Goal: Task Accomplishment & Management: Complete application form

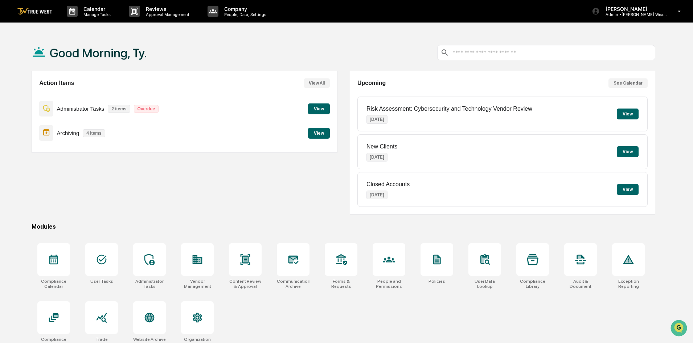
click at [320, 85] on button "View All" at bounding box center [317, 82] width 26 height 9
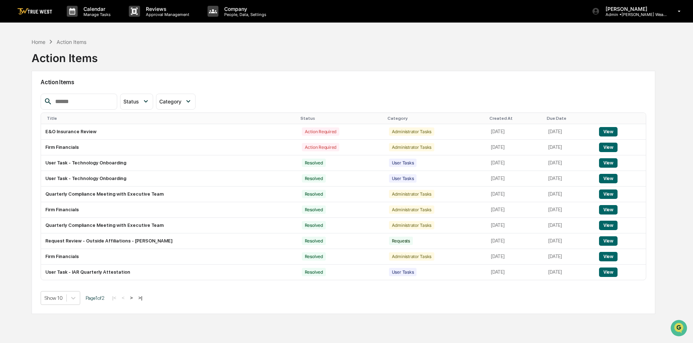
click at [33, 9] on img at bounding box center [34, 11] width 35 height 7
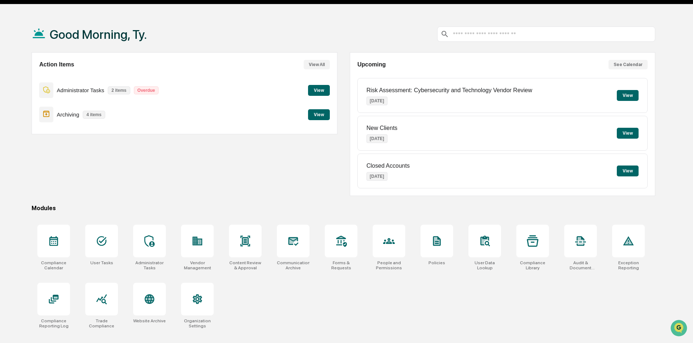
scroll to position [34, 0]
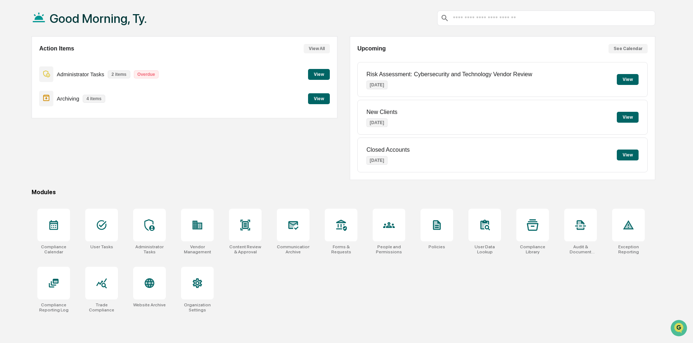
click at [313, 74] on button "View" at bounding box center [319, 74] width 22 height 11
click at [321, 102] on button "View" at bounding box center [319, 98] width 22 height 11
click at [101, 232] on div at bounding box center [101, 225] width 33 height 33
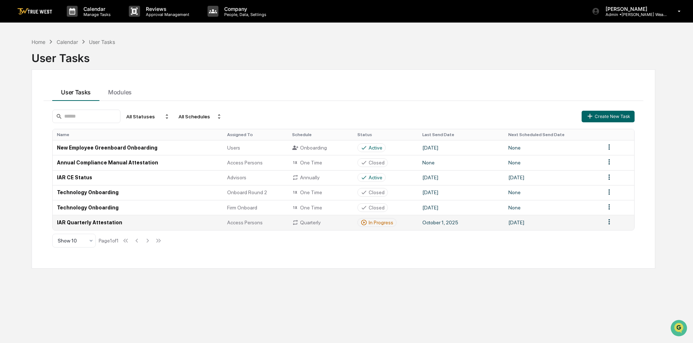
click at [100, 224] on td "IAR Quarterly Attestation" at bounding box center [138, 222] width 170 height 15
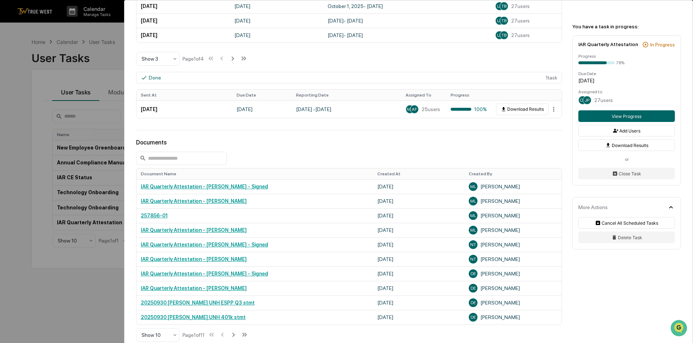
scroll to position [370, 0]
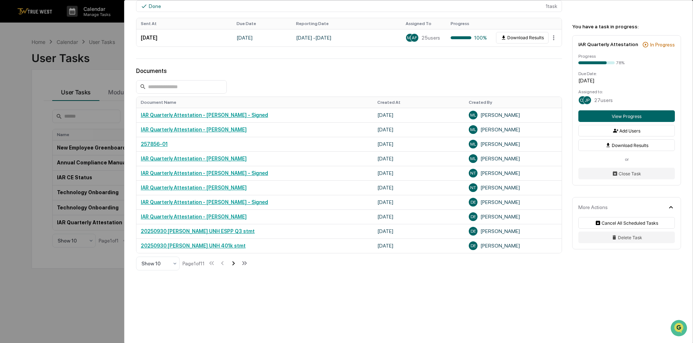
click at [235, 264] on icon at bounding box center [233, 263] width 3 height 4
click at [236, 267] on icon at bounding box center [234, 263] width 8 height 8
click at [235, 265] on icon at bounding box center [234, 263] width 3 height 4
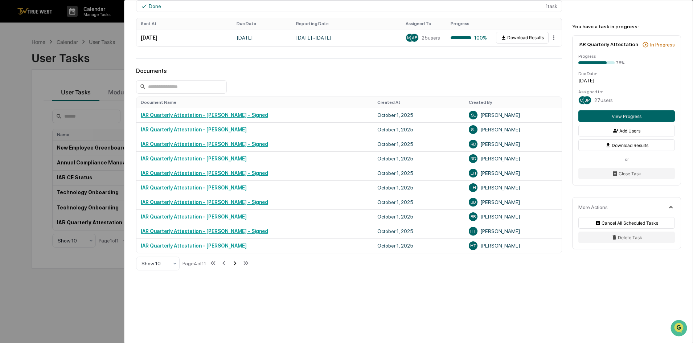
click at [236, 265] on icon at bounding box center [235, 263] width 8 height 8
click at [248, 265] on icon at bounding box center [246, 263] width 3 height 4
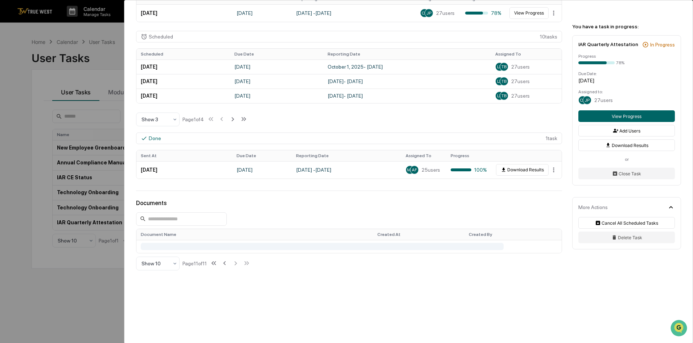
scroll to position [327, 0]
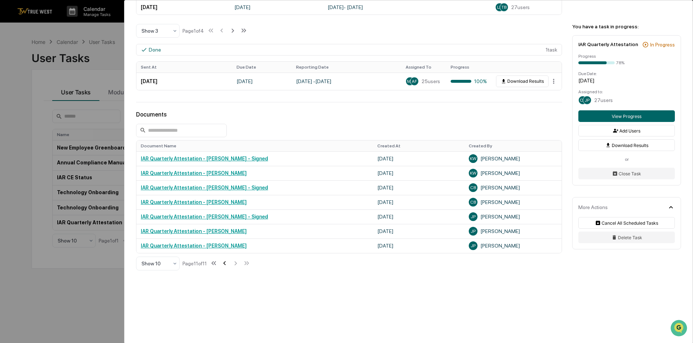
click at [228, 264] on icon at bounding box center [225, 263] width 8 height 8
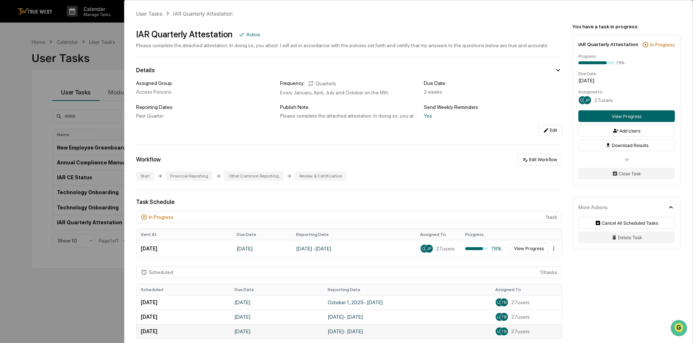
scroll to position [0, 0]
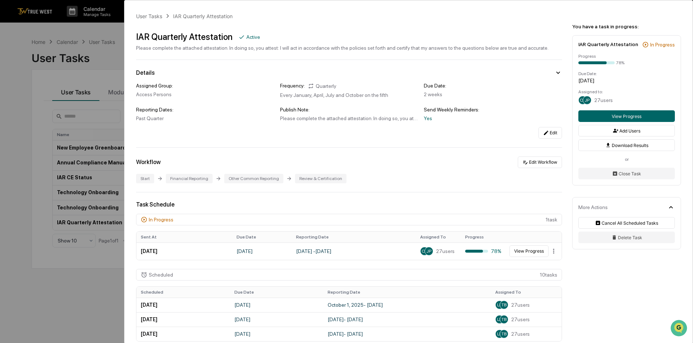
click at [82, 287] on div "User Tasks IAR Quarterly Attestation IAR Quarterly Attestation Active Please co…" at bounding box center [346, 171] width 693 height 343
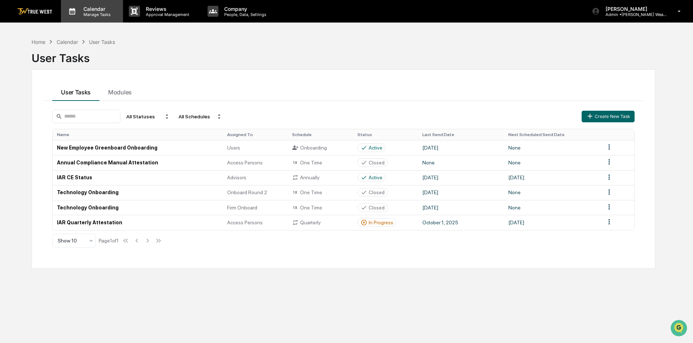
click at [78, 11] on p "Calendar" at bounding box center [96, 9] width 37 height 6
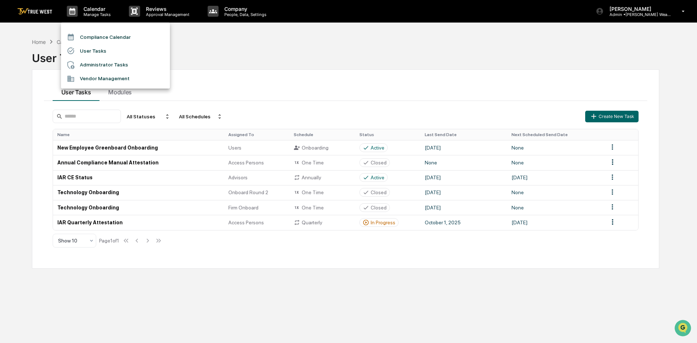
click at [103, 262] on div at bounding box center [348, 171] width 697 height 343
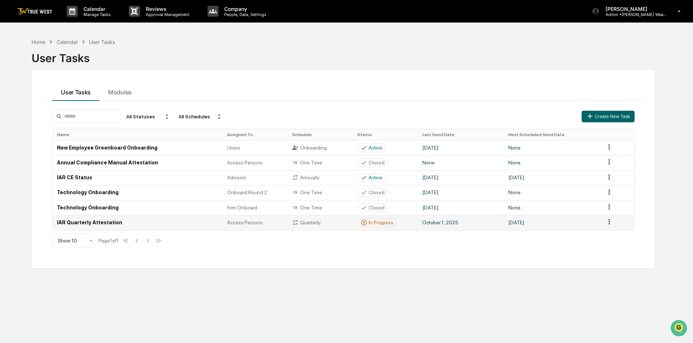
click at [90, 220] on td "IAR Quarterly Attestation" at bounding box center [138, 222] width 170 height 15
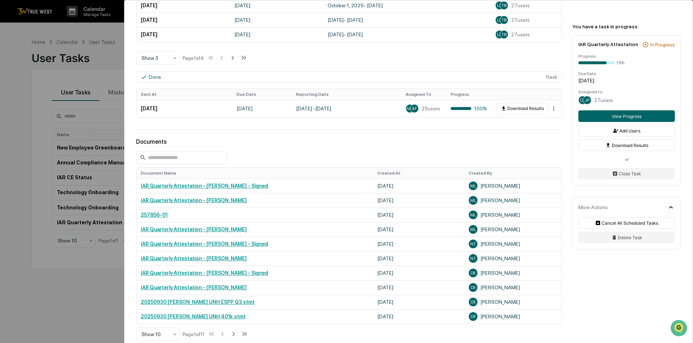
scroll to position [363, 0]
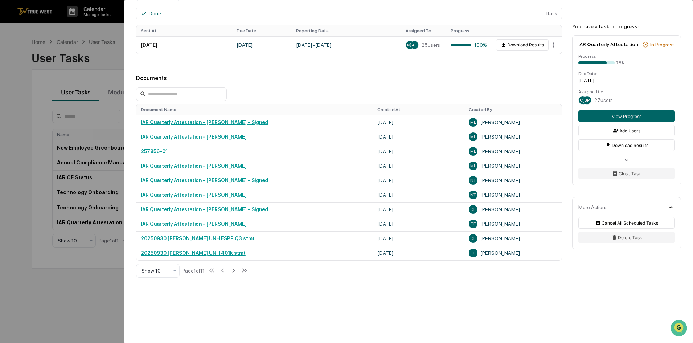
click at [88, 303] on div "User Tasks IAR Quarterly Attestation IAR Quarterly Attestation Active Please co…" at bounding box center [346, 171] width 693 height 343
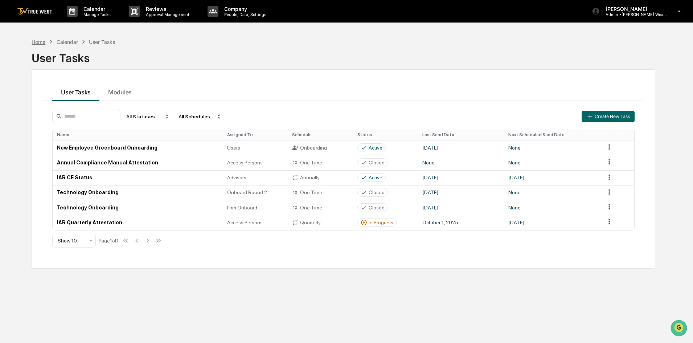
click at [38, 43] on div "Home" at bounding box center [39, 42] width 14 height 6
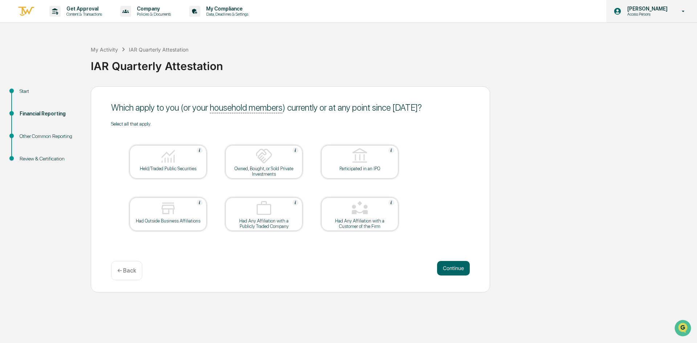
click at [684, 12] on icon at bounding box center [683, 11] width 13 height 7
click at [684, 12] on div at bounding box center [348, 171] width 697 height 343
click at [26, 13] on img at bounding box center [25, 11] width 17 height 12
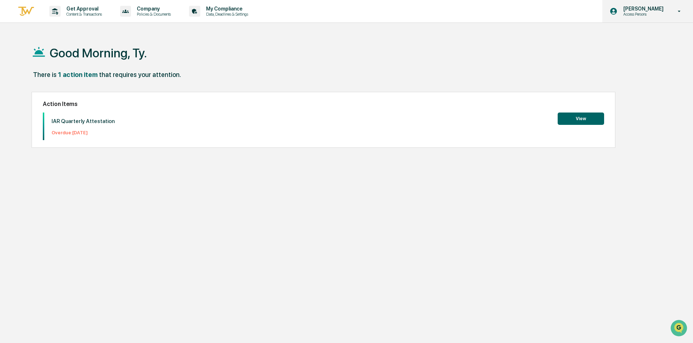
click at [636, 13] on p "Access Persons" at bounding box center [643, 14] width 50 height 5
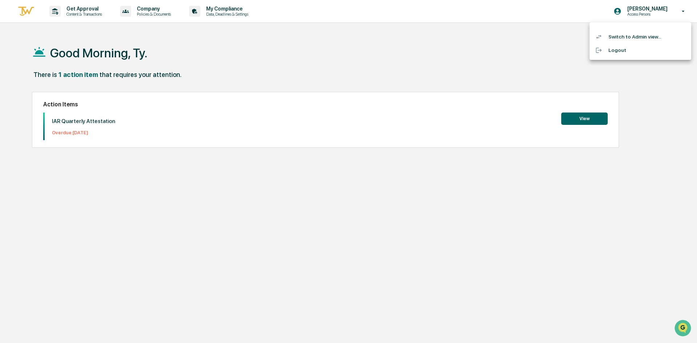
click at [652, 9] on div at bounding box center [348, 171] width 697 height 343
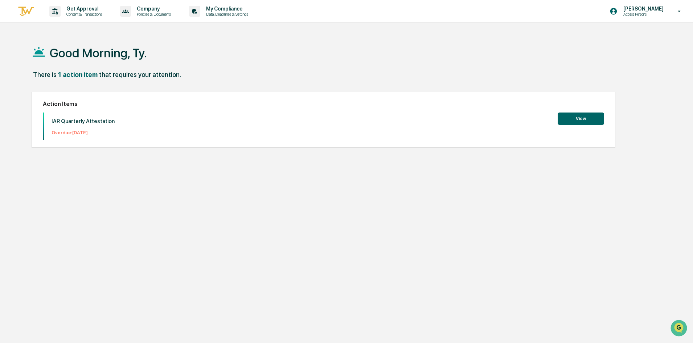
click at [30, 12] on img at bounding box center [25, 11] width 17 height 12
click at [225, 18] on div "My Compliance Data, Deadlines & Settings" at bounding box center [221, 11] width 70 height 22
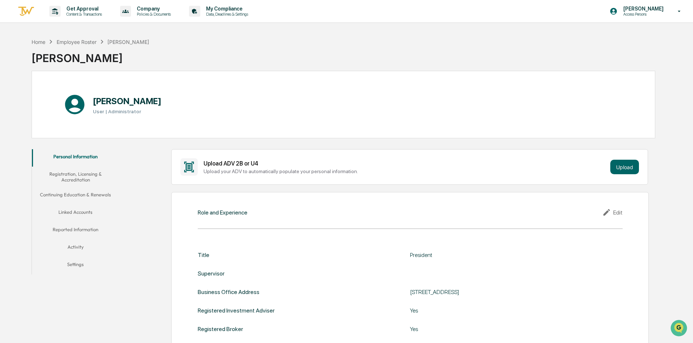
click at [86, 227] on button "Reported Information" at bounding box center [75, 230] width 87 height 17
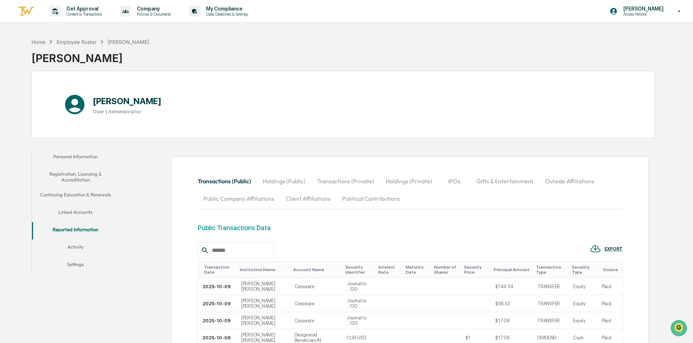
scroll to position [36, 0]
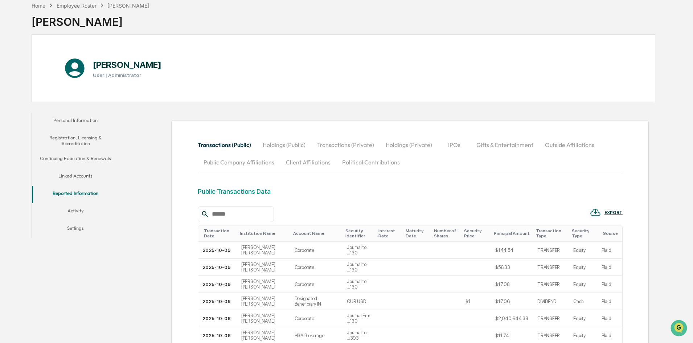
click at [547, 147] on button "Outside Affiliations" at bounding box center [569, 144] width 61 height 17
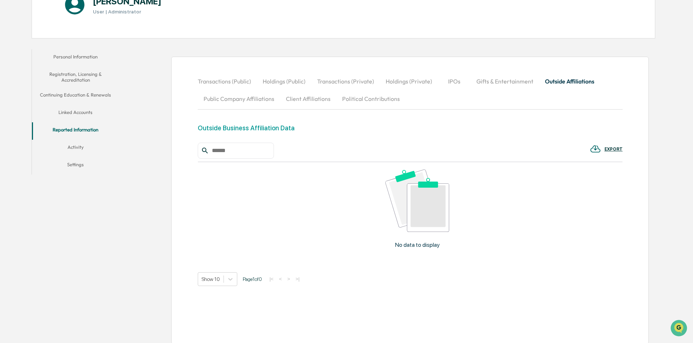
scroll to position [104, 0]
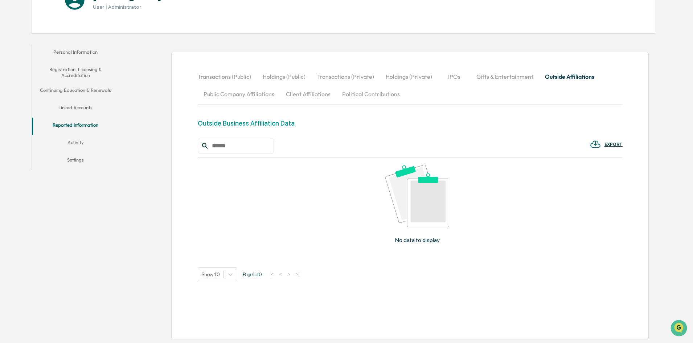
click at [266, 91] on button "Public Company Affiliations" at bounding box center [239, 93] width 82 height 17
click at [307, 94] on button "Client Affiliations" at bounding box center [308, 93] width 56 height 17
click at [378, 93] on button "Political Contributions" at bounding box center [370, 93] width 69 height 17
click at [454, 77] on button "IPOs" at bounding box center [454, 76] width 33 height 17
click at [414, 78] on button "Holdings (Private)" at bounding box center [409, 76] width 58 height 17
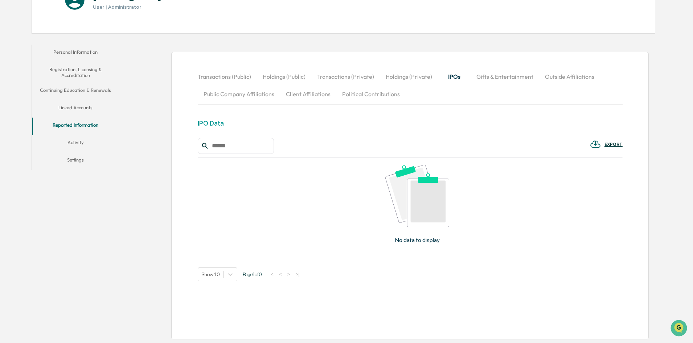
scroll to position [39, 0]
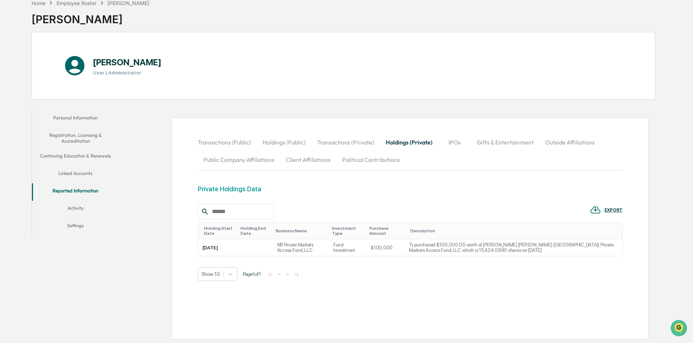
click at [483, 140] on button "Gifts & Entertainment" at bounding box center [505, 142] width 69 height 17
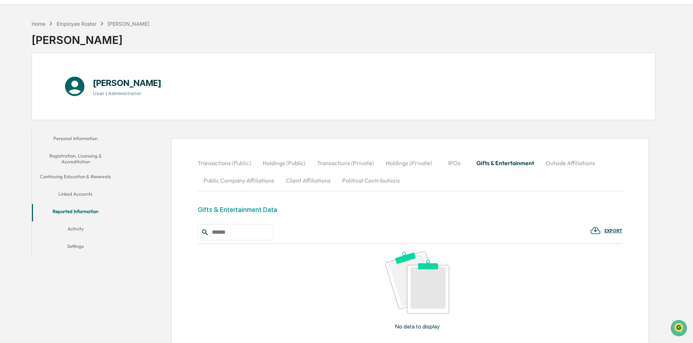
scroll to position [0, 0]
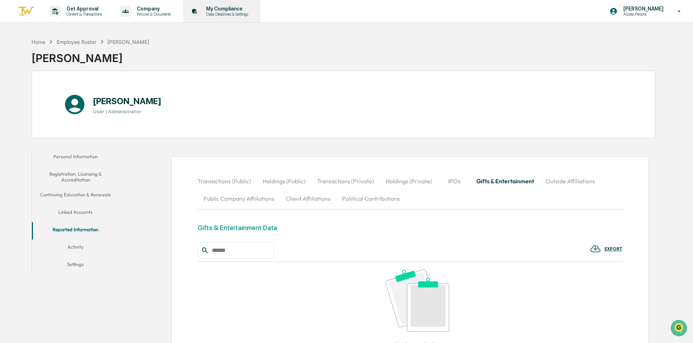
click at [214, 13] on p "Data, Deadlines & Settings" at bounding box center [226, 14] width 52 height 5
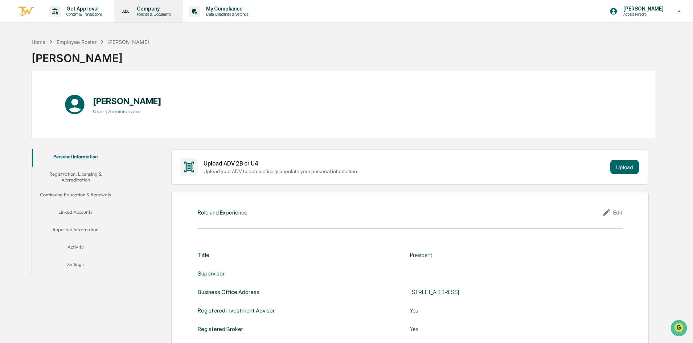
click at [151, 19] on div "Company Policies & Documents" at bounding box center [148, 11] width 62 height 22
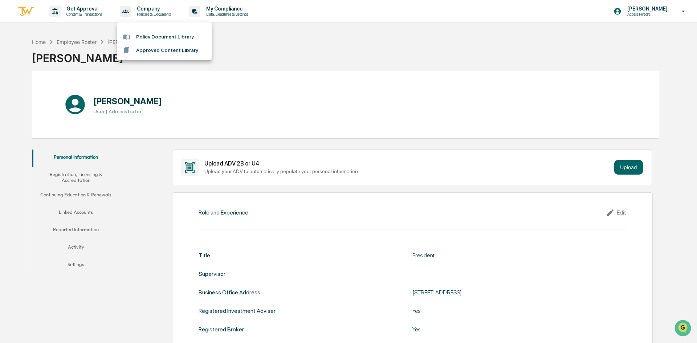
click at [230, 13] on div at bounding box center [348, 171] width 697 height 343
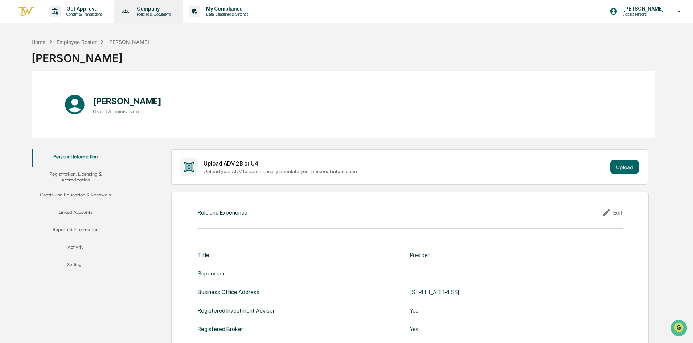
click at [164, 9] on p "Company" at bounding box center [153, 9] width 44 height 6
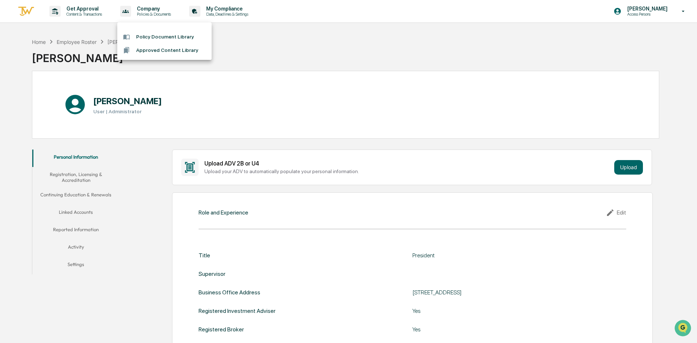
click at [173, 49] on li "Approved Content Library" at bounding box center [164, 50] width 94 height 13
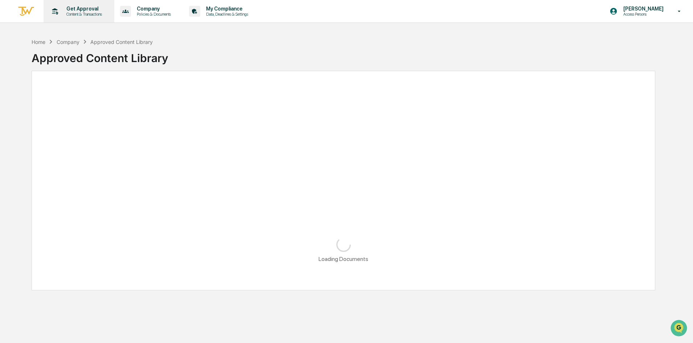
click at [84, 17] on div "Get Approval Content & Transactions" at bounding box center [77, 11] width 63 height 22
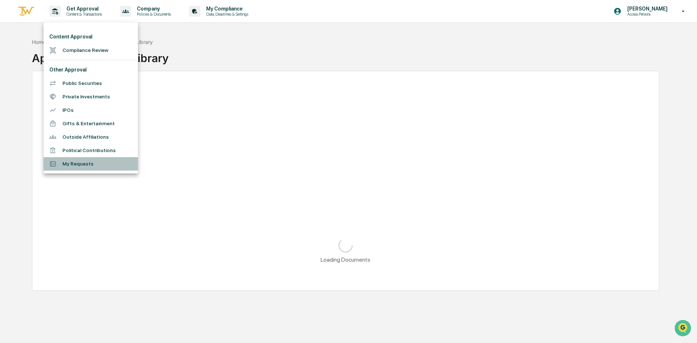
click at [71, 167] on li "My Requests" at bounding box center [91, 163] width 94 height 13
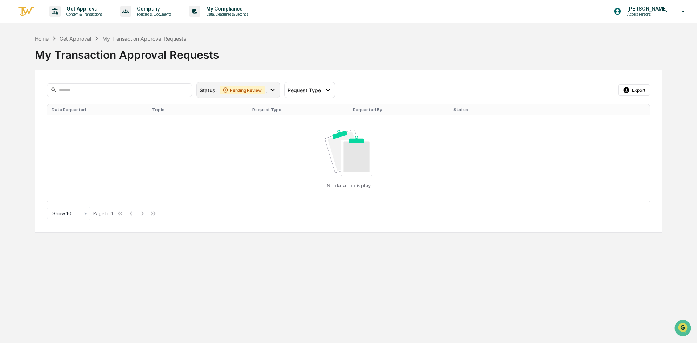
click at [272, 92] on icon at bounding box center [273, 90] width 8 height 8
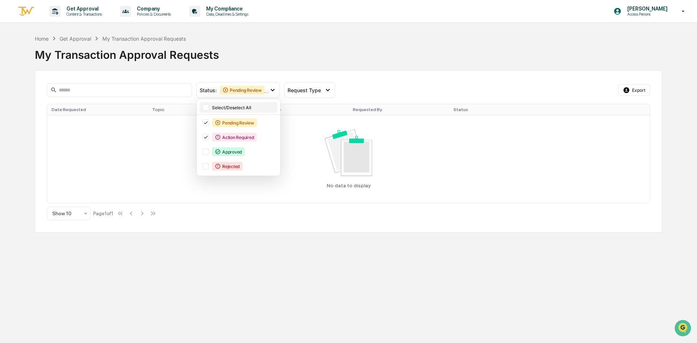
click at [208, 107] on div at bounding box center [205, 107] width 7 height 7
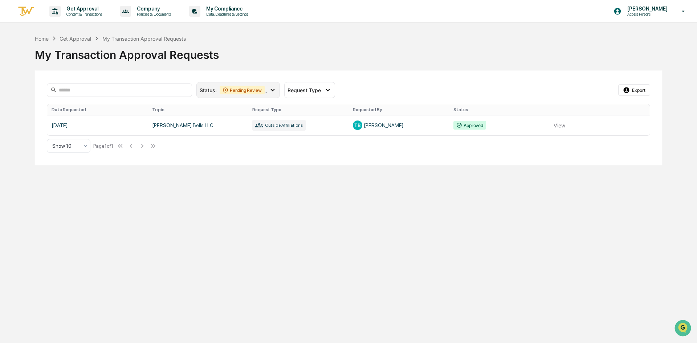
click at [272, 95] on div "Status : Pending Review Action Required Approved Rejected" at bounding box center [237, 90] width 83 height 16
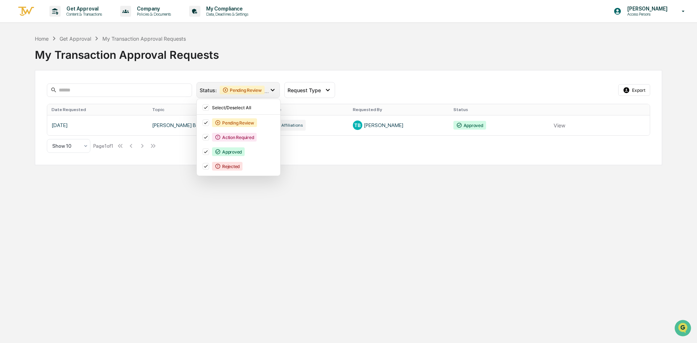
click at [272, 95] on div "Status : Pending Review Action Required Approved Rejected" at bounding box center [237, 90] width 83 height 16
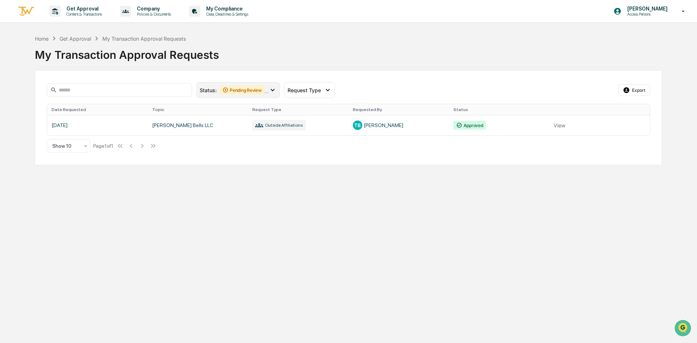
click at [272, 95] on div "Status : Pending Review Action Required Approved Rejected" at bounding box center [237, 90] width 83 height 16
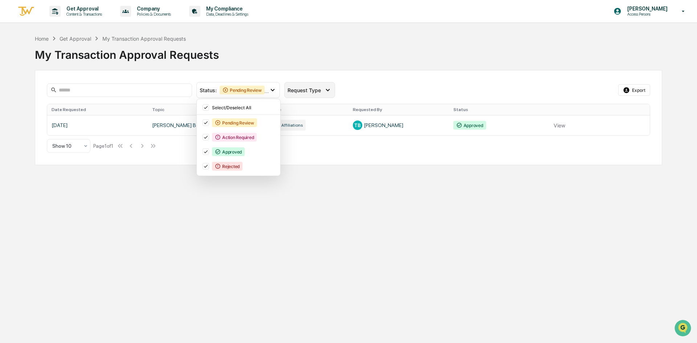
click at [319, 95] on div "Request Type" at bounding box center [309, 90] width 51 height 16
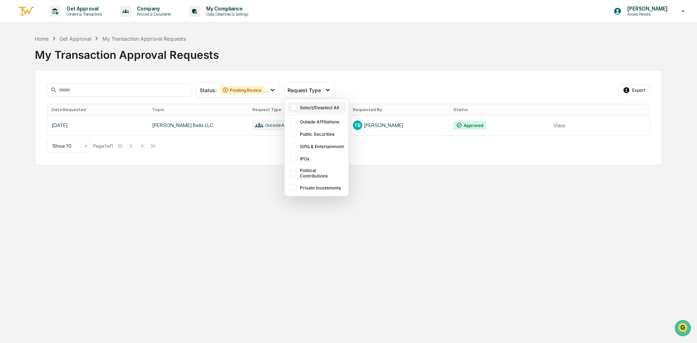
click at [294, 108] on div at bounding box center [293, 107] width 7 height 7
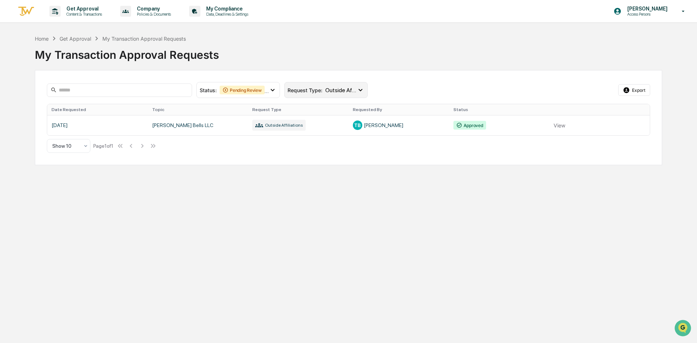
click at [303, 97] on div "Request Type : Outside Affiliations , Public Securities , Gifts & Entertainment…" at bounding box center [325, 90] width 83 height 16
click at [427, 190] on div "Get Approval Content & Transactions Company Policies & Documents My Compliance …" at bounding box center [348, 171] width 697 height 343
click at [229, 14] on p "Data, Deadlines & Settings" at bounding box center [226, 14] width 52 height 5
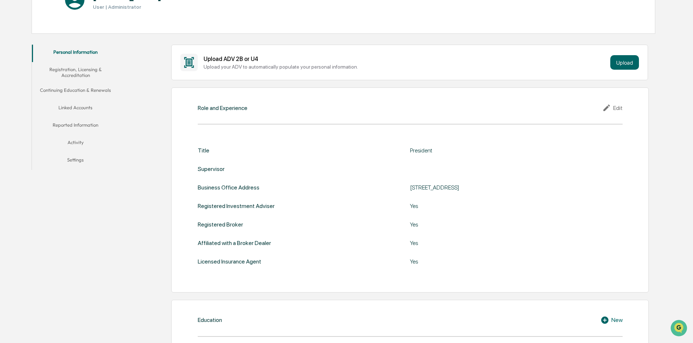
scroll to position [109, 0]
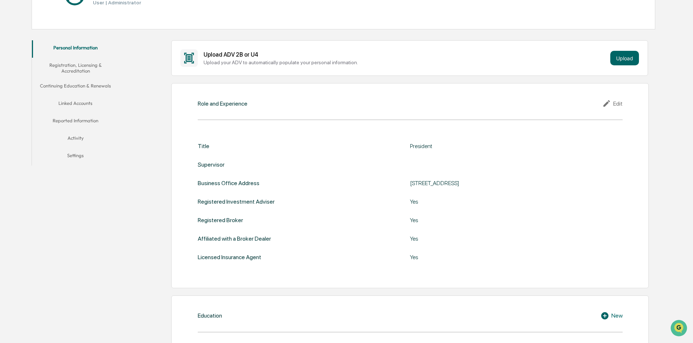
click at [85, 122] on button "Reported Information" at bounding box center [75, 121] width 87 height 17
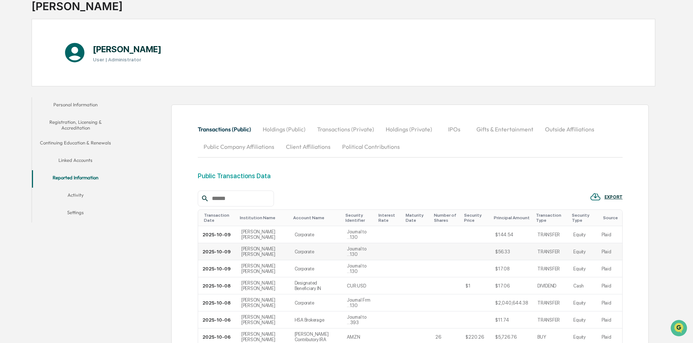
scroll to position [47, 0]
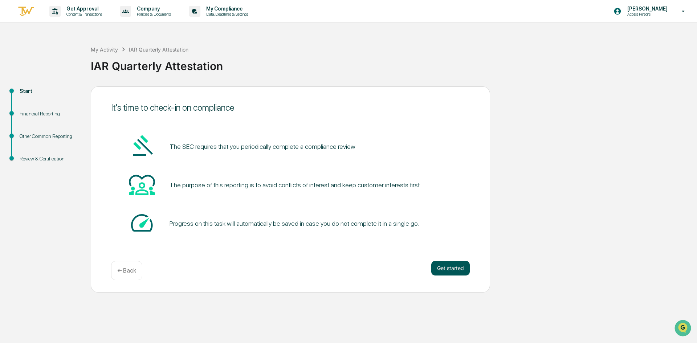
click at [440, 269] on button "Get started" at bounding box center [450, 268] width 38 height 15
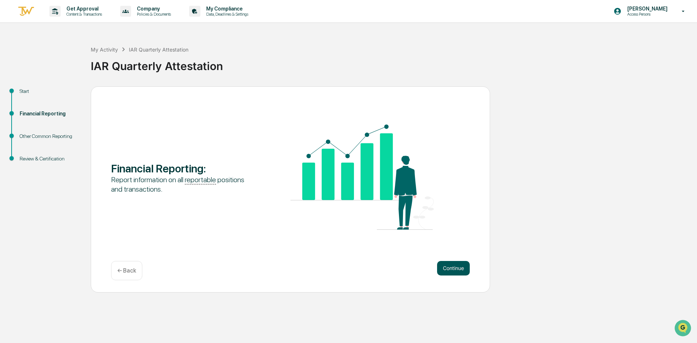
click at [457, 269] on button "Continue" at bounding box center [453, 268] width 33 height 15
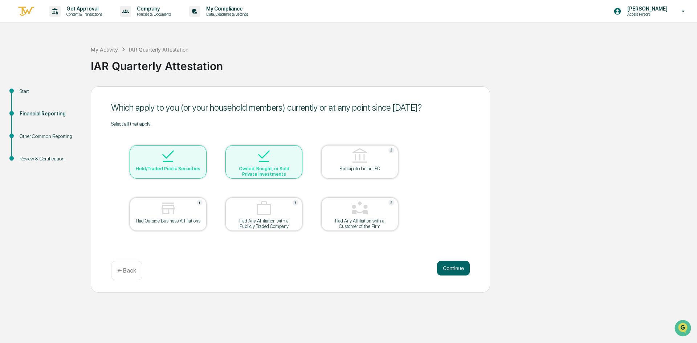
click at [166, 211] on img at bounding box center [167, 208] width 17 height 17
click at [351, 213] on img at bounding box center [359, 208] width 17 height 17
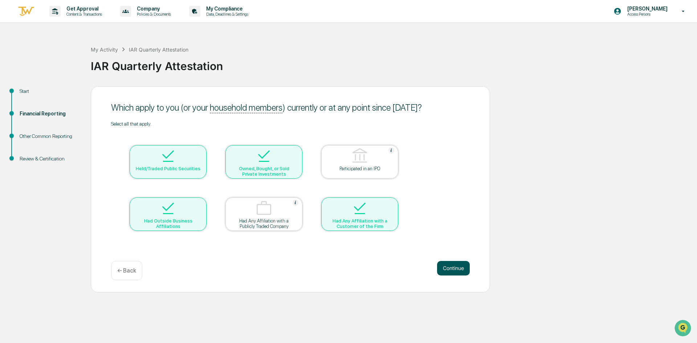
click at [451, 270] on button "Continue" at bounding box center [453, 268] width 33 height 15
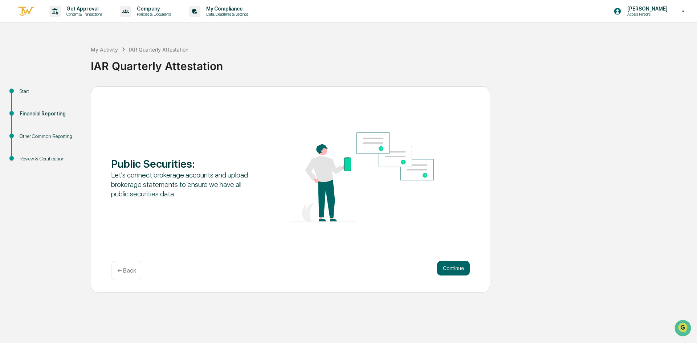
click at [451, 270] on button "Continue" at bounding box center [453, 268] width 33 height 15
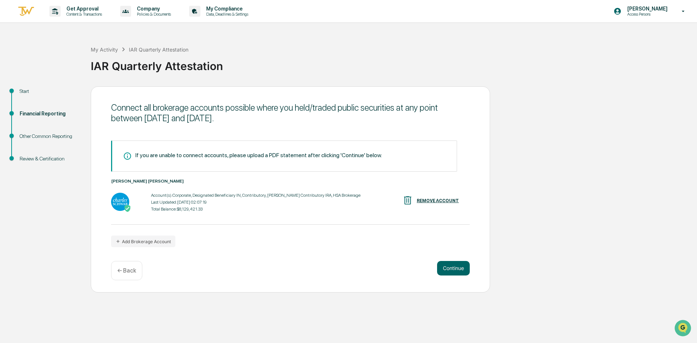
click at [451, 270] on button "Continue" at bounding box center [453, 268] width 33 height 15
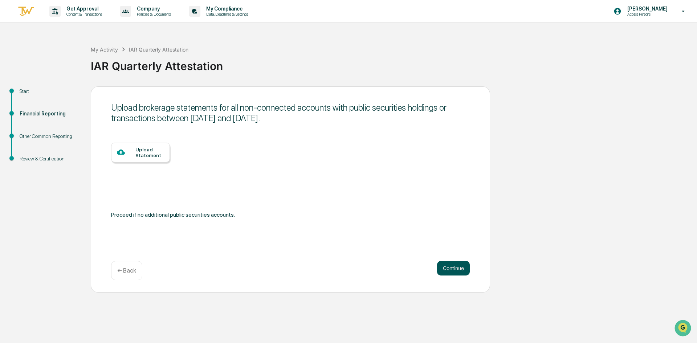
click at [457, 266] on button "Continue" at bounding box center [453, 268] width 33 height 15
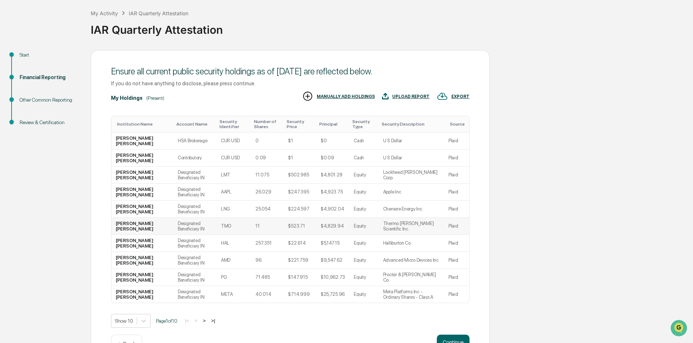
scroll to position [60, 0]
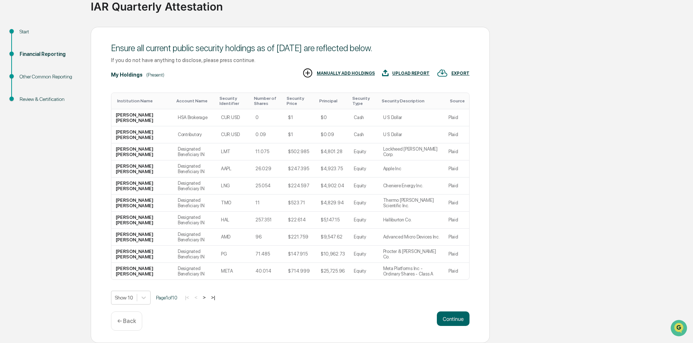
click at [206, 298] on button ">" at bounding box center [204, 297] width 7 height 6
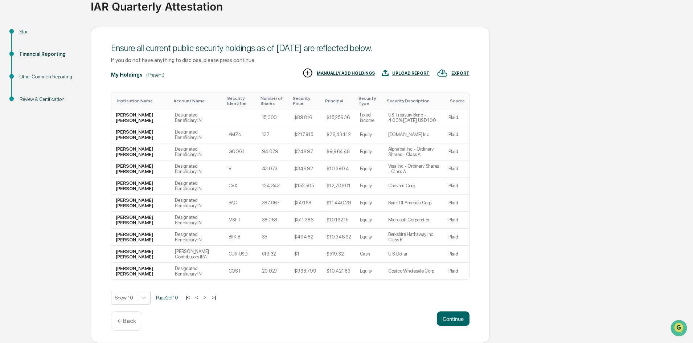
click at [206, 298] on button ">" at bounding box center [204, 297] width 7 height 6
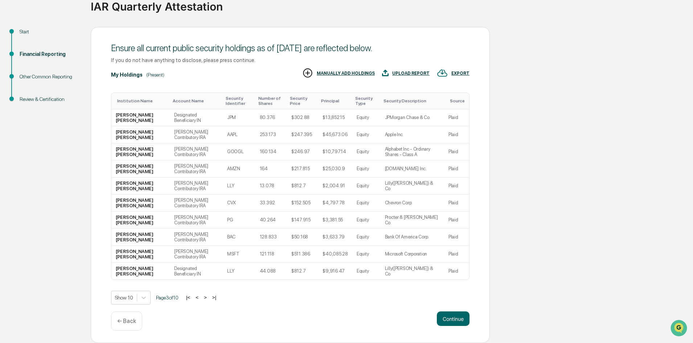
click at [208, 298] on button ">" at bounding box center [205, 297] width 7 height 6
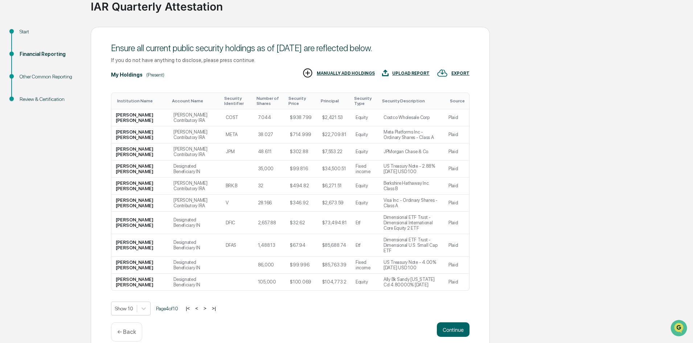
click at [208, 305] on button ">" at bounding box center [204, 308] width 7 height 6
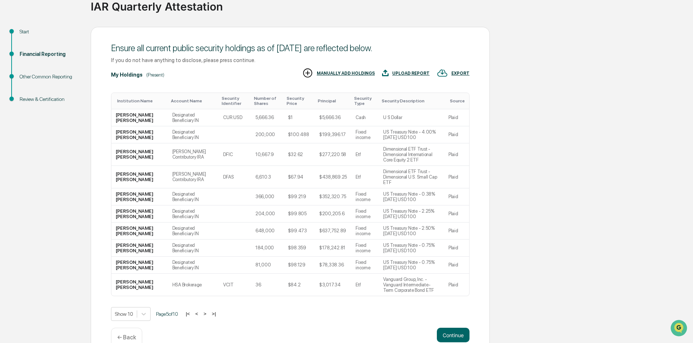
click at [208, 311] on button ">" at bounding box center [204, 314] width 7 height 6
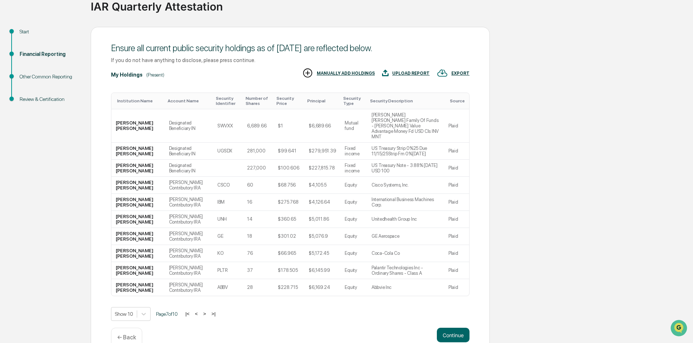
click at [208, 311] on button ">" at bounding box center [204, 314] width 7 height 6
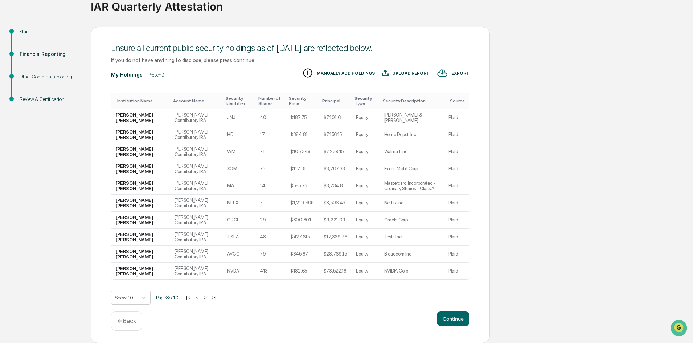
click at [208, 298] on button ">" at bounding box center [205, 297] width 7 height 6
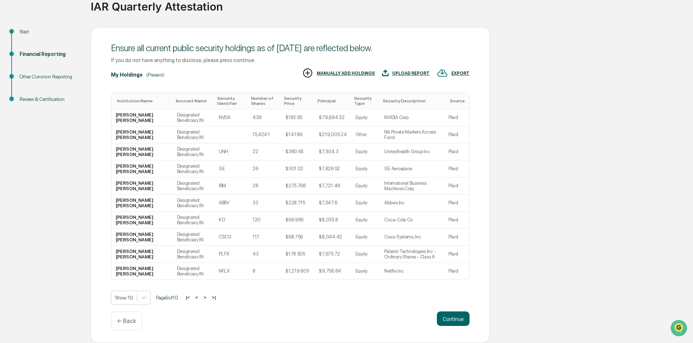
click at [209, 298] on button ">" at bounding box center [204, 297] width 7 height 6
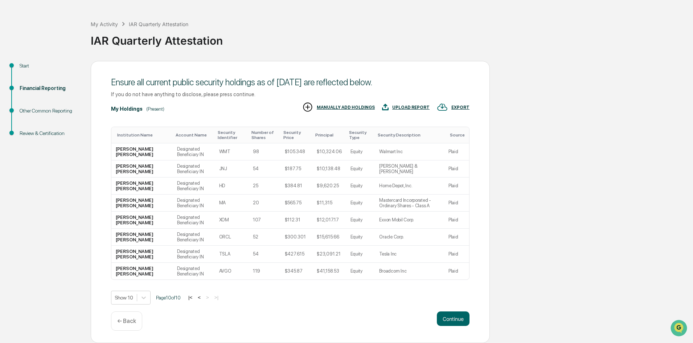
scroll to position [25, 0]
click at [201, 297] on button "<" at bounding box center [199, 297] width 7 height 6
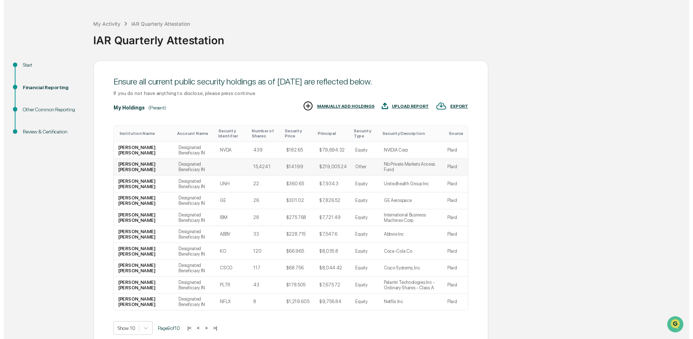
scroll to position [60, 0]
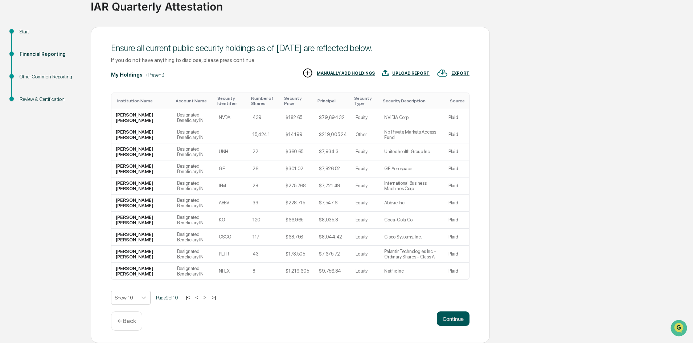
click at [457, 319] on button "Continue" at bounding box center [453, 318] width 33 height 15
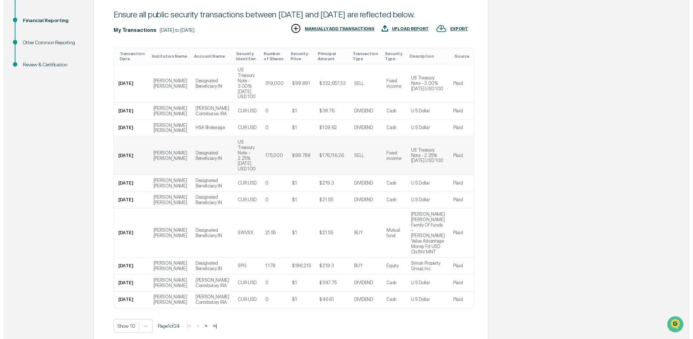
scroll to position [114, 0]
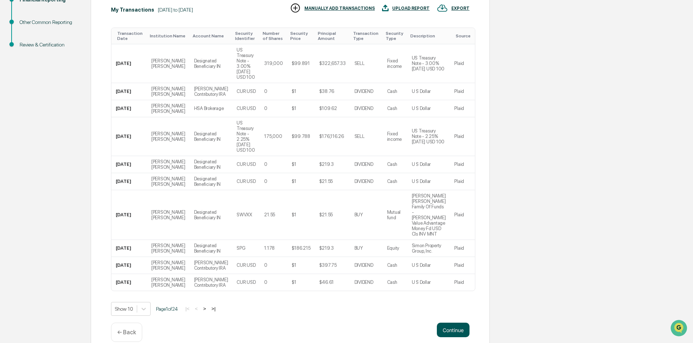
click at [442, 323] on button "Continue" at bounding box center [453, 330] width 33 height 15
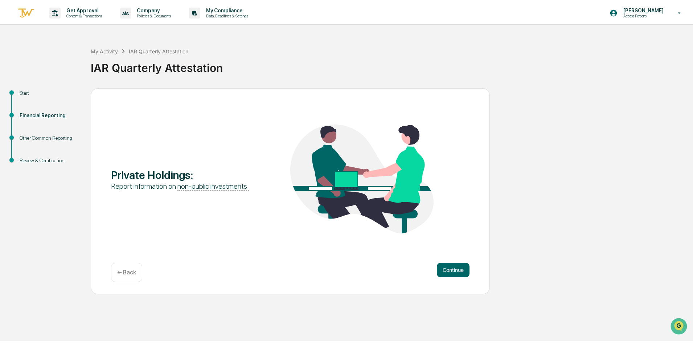
scroll to position [0, 0]
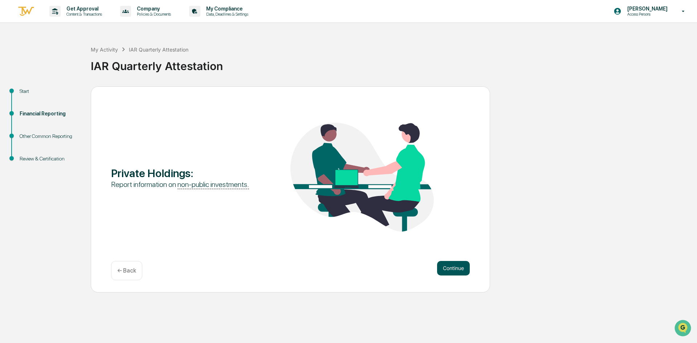
click at [451, 272] on button "Continue" at bounding box center [453, 268] width 33 height 15
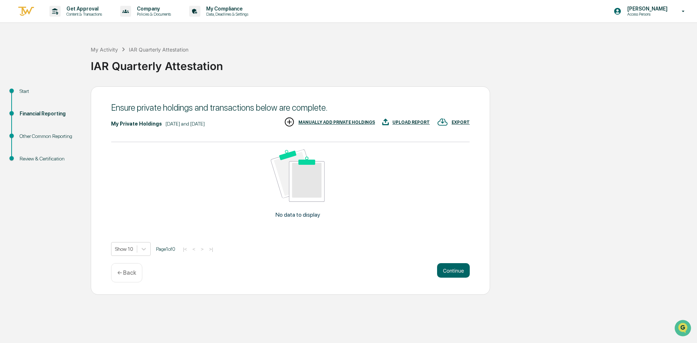
click at [135, 273] on p "← Back" at bounding box center [126, 272] width 19 height 7
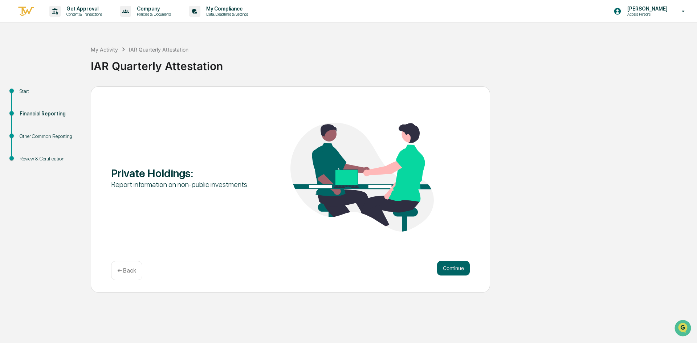
click at [131, 273] on p "← Back" at bounding box center [126, 270] width 19 height 7
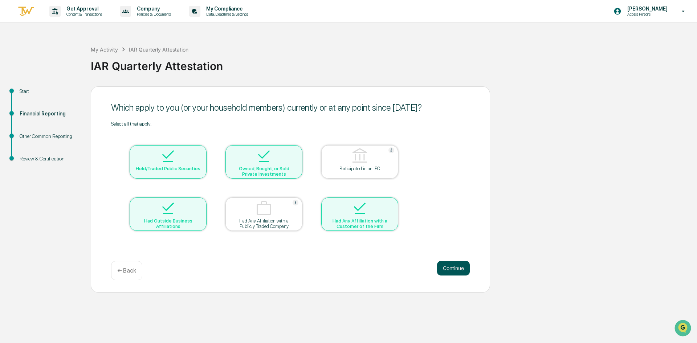
click at [447, 270] on button "Continue" at bounding box center [453, 268] width 33 height 15
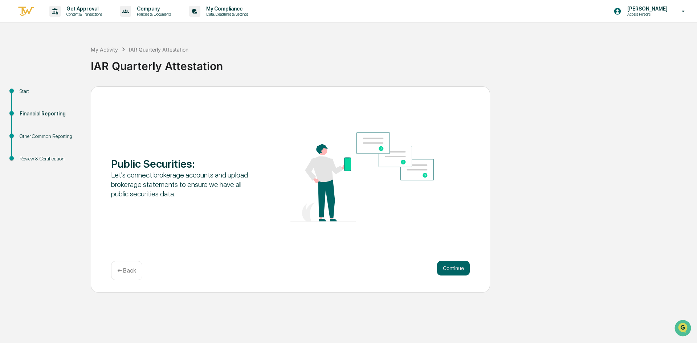
click at [447, 270] on button "Continue" at bounding box center [453, 268] width 33 height 15
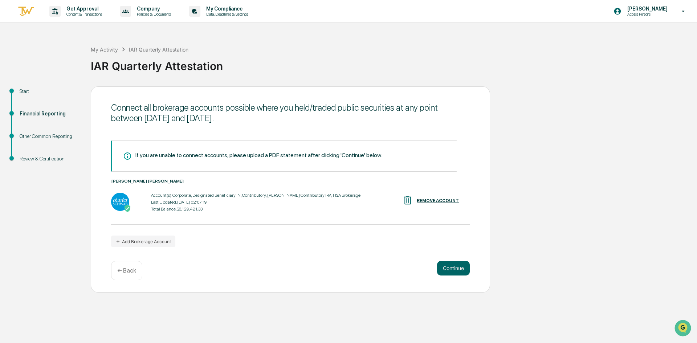
click at [447, 270] on button "Continue" at bounding box center [453, 268] width 33 height 15
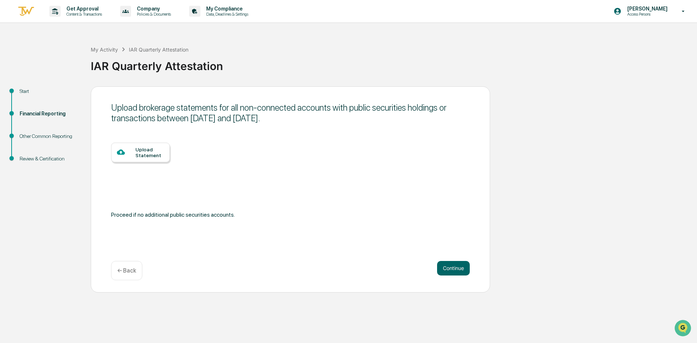
click at [447, 270] on button "Continue" at bounding box center [453, 268] width 33 height 15
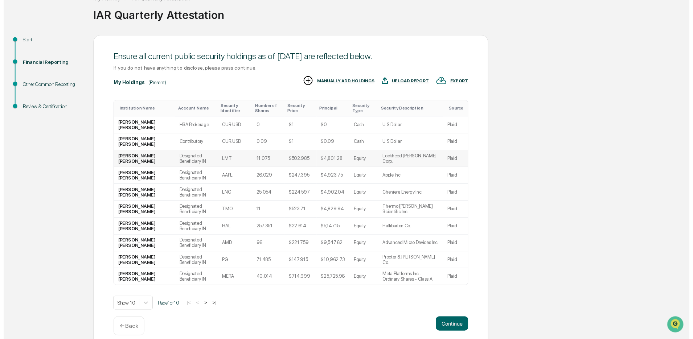
scroll to position [60, 0]
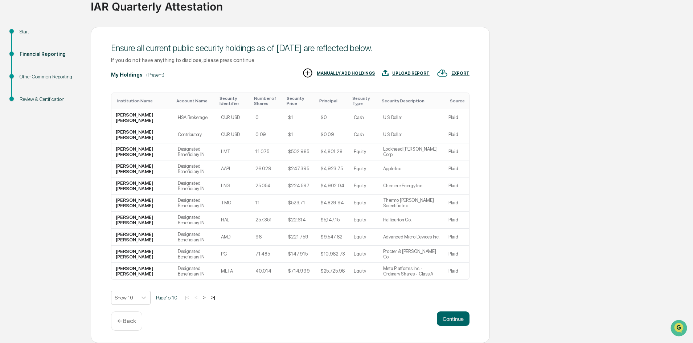
click at [208, 298] on button ">" at bounding box center [204, 297] width 7 height 6
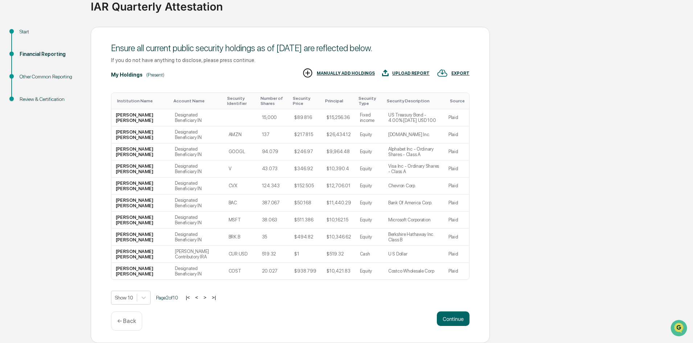
click at [208, 298] on button ">" at bounding box center [204, 297] width 7 height 6
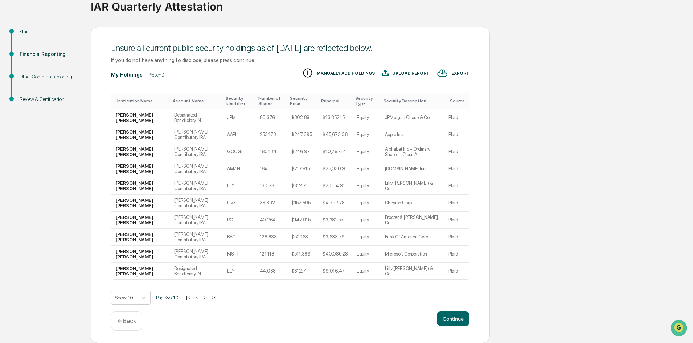
click at [208, 298] on button ">" at bounding box center [205, 297] width 7 height 6
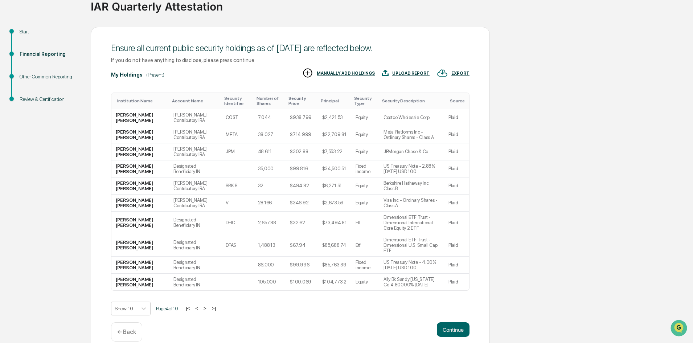
click at [208, 305] on button ">" at bounding box center [204, 308] width 7 height 6
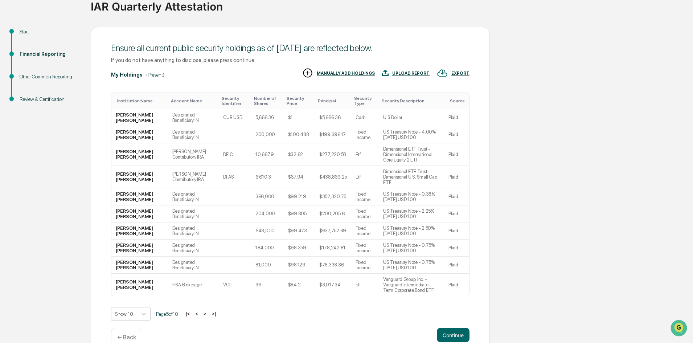
click at [208, 311] on button ">" at bounding box center [204, 314] width 7 height 6
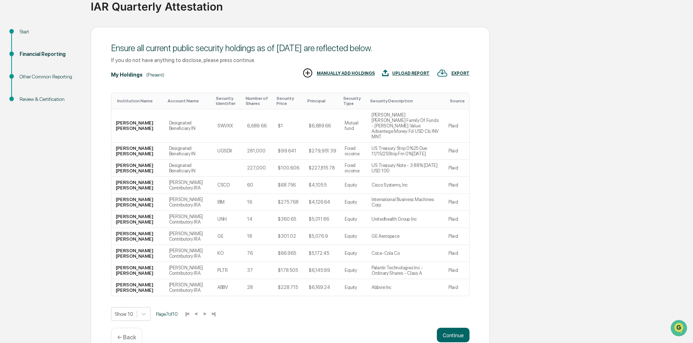
click at [208, 311] on button ">" at bounding box center [204, 314] width 7 height 6
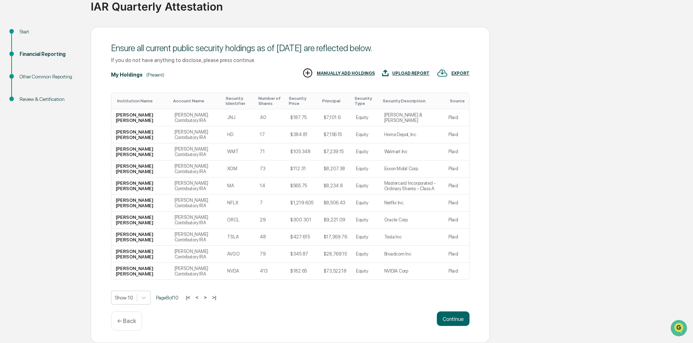
click at [208, 298] on button ">" at bounding box center [205, 297] width 7 height 6
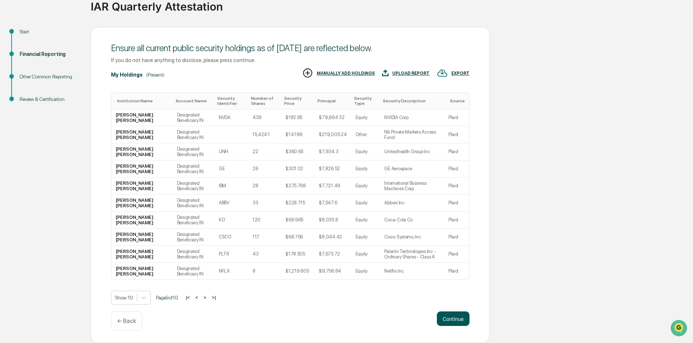
click at [451, 316] on button "Continue" at bounding box center [453, 318] width 33 height 15
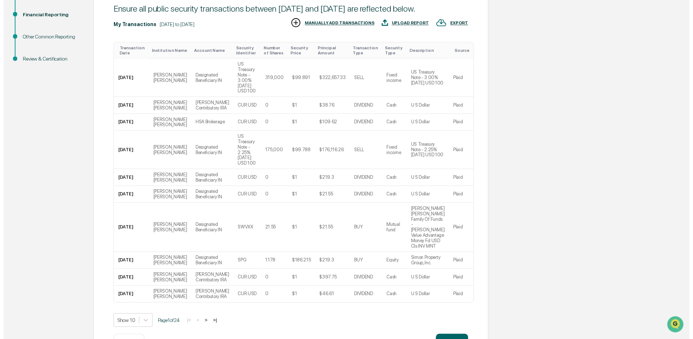
scroll to position [114, 0]
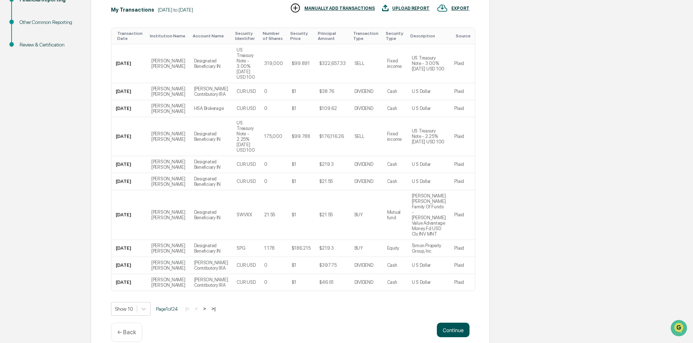
click at [456, 323] on button "Continue" at bounding box center [453, 330] width 33 height 15
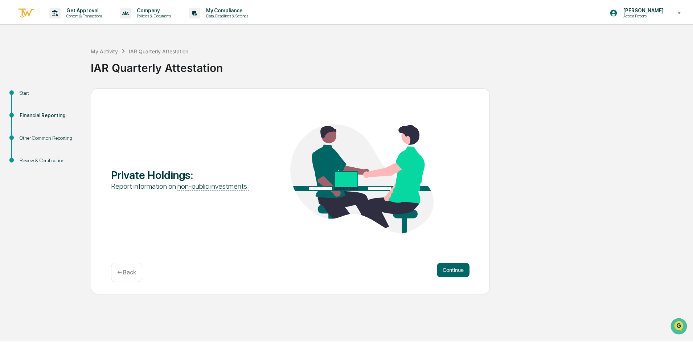
scroll to position [0, 0]
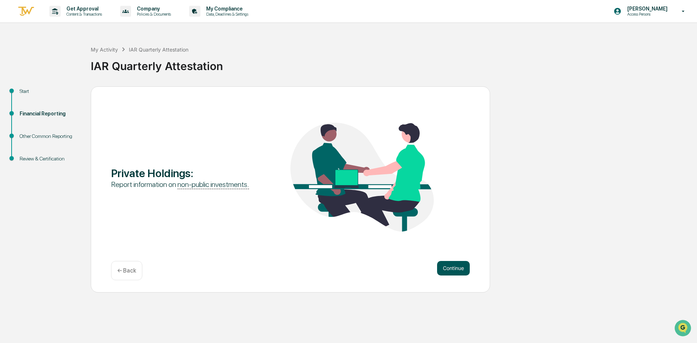
click at [446, 270] on button "Continue" at bounding box center [453, 268] width 33 height 15
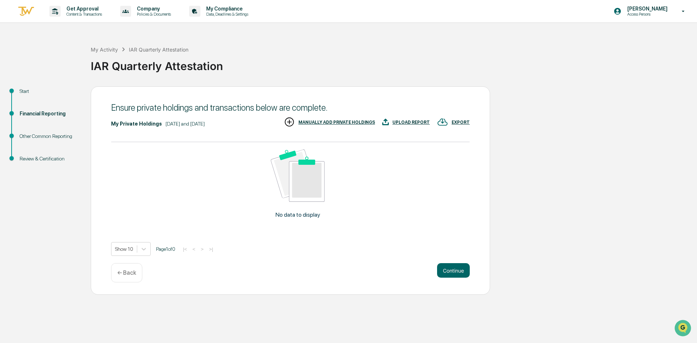
click at [345, 123] on div "MANUALLY ADD PRIVATE HOLDINGS" at bounding box center [336, 122] width 77 height 5
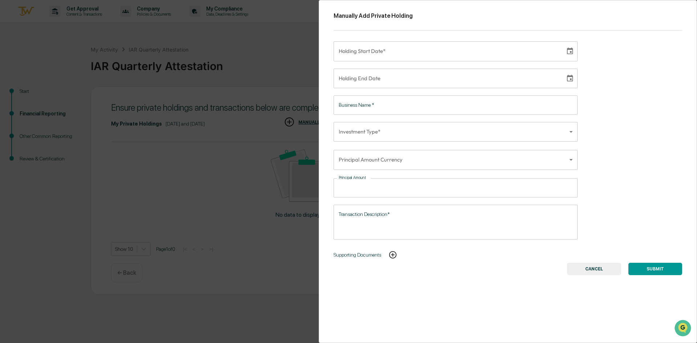
click at [428, 126] on body "Get Approval Content & Transactions Company Policies & Documents My Compliance …" at bounding box center [348, 171] width 697 height 343
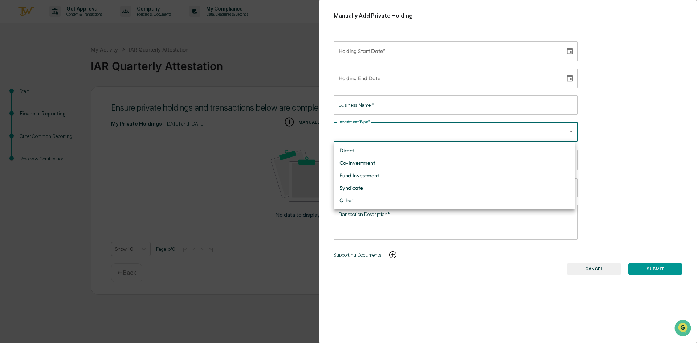
click at [375, 171] on li "Fund Investment" at bounding box center [453, 175] width 241 height 12
type input "**********"
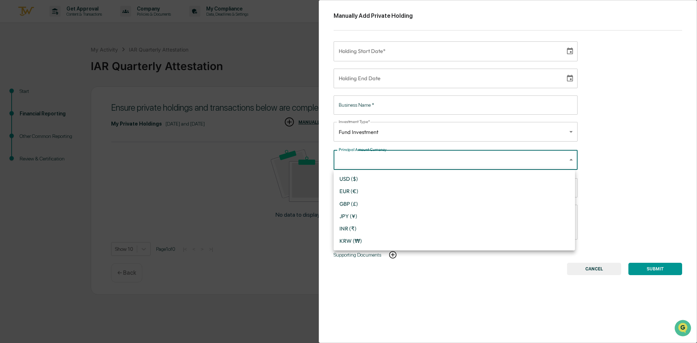
click at [427, 165] on body "**********" at bounding box center [348, 171] width 697 height 343
click at [372, 180] on li "USD ($)" at bounding box center [453, 179] width 241 height 12
type input "*"
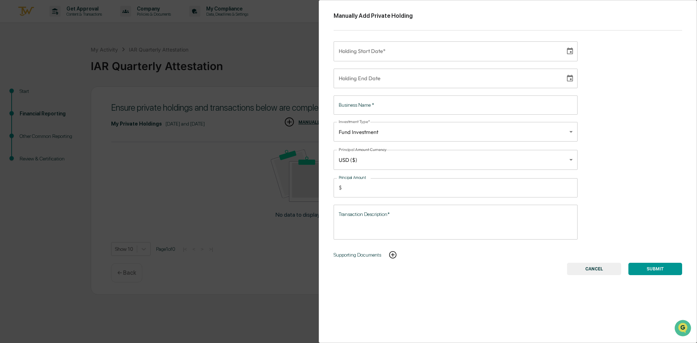
click at [583, 268] on button "CANCEL" at bounding box center [594, 269] width 54 height 12
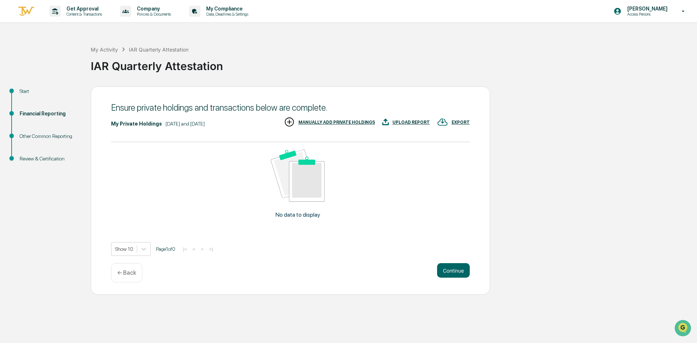
click at [295, 123] on img at bounding box center [289, 121] width 11 height 11
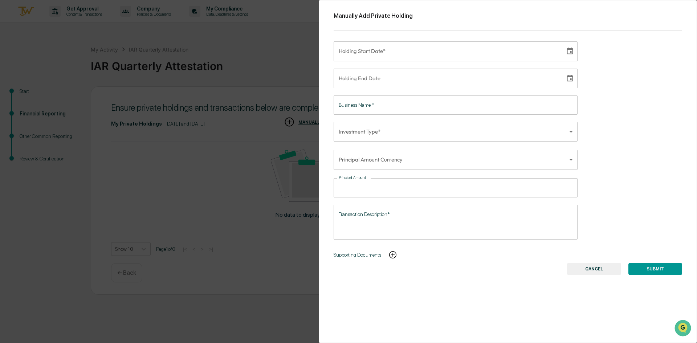
click at [593, 267] on button "CANCEL" at bounding box center [594, 269] width 54 height 12
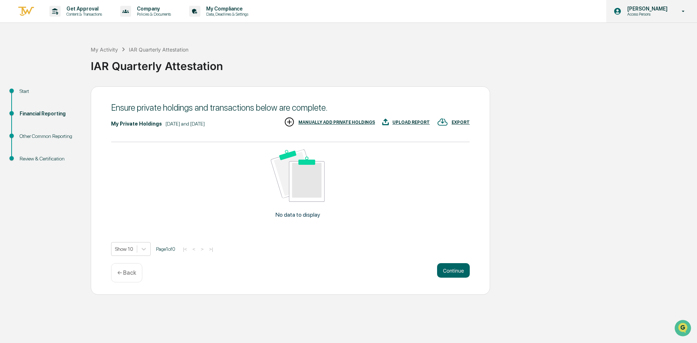
click at [683, 13] on icon at bounding box center [683, 11] width 13 height 7
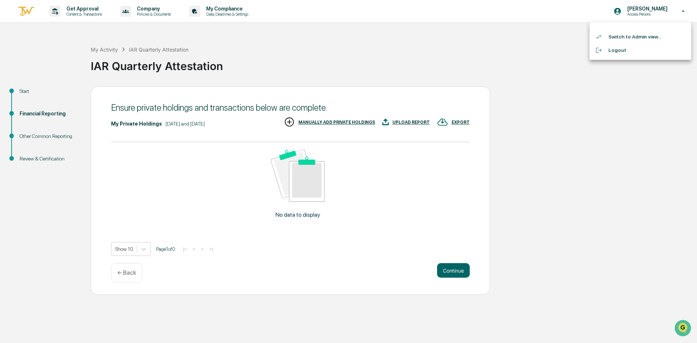
click at [675, 33] on li "Switch to Admin view..." at bounding box center [640, 36] width 102 height 13
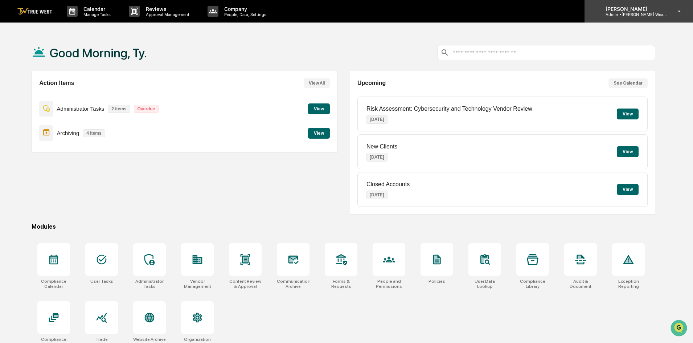
click at [677, 13] on icon at bounding box center [679, 11] width 13 height 7
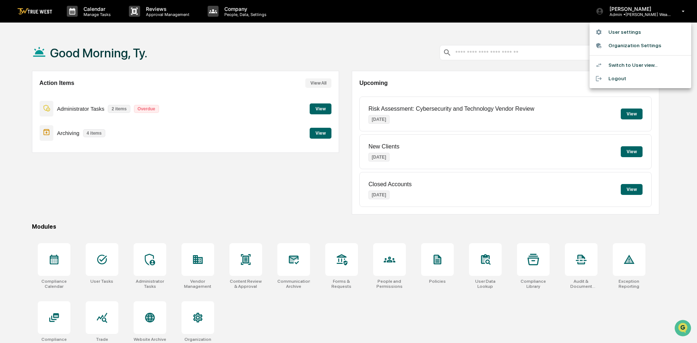
click at [657, 64] on li "Switch to User view..." at bounding box center [640, 64] width 102 height 13
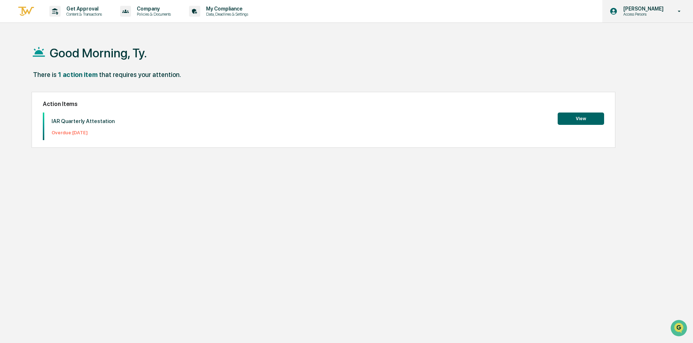
click at [660, 18] on div "Ty Bernicke Access Persons" at bounding box center [647, 11] width 91 height 22
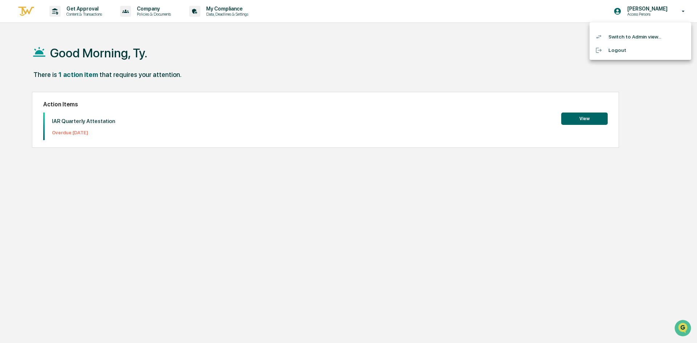
click at [636, 36] on li "Switch to Admin view..." at bounding box center [640, 36] width 102 height 13
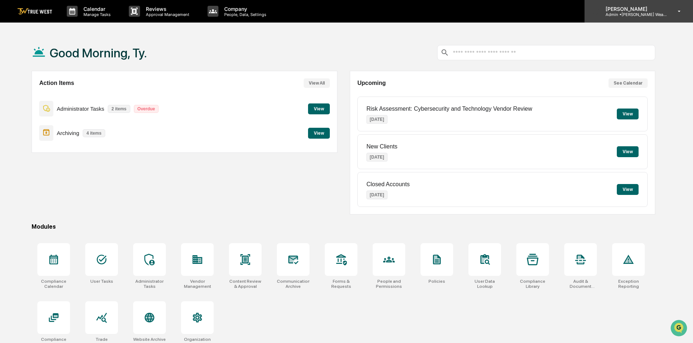
click at [665, 17] on p "Admin • Bernicke Wealth Management" at bounding box center [633, 14] width 67 height 5
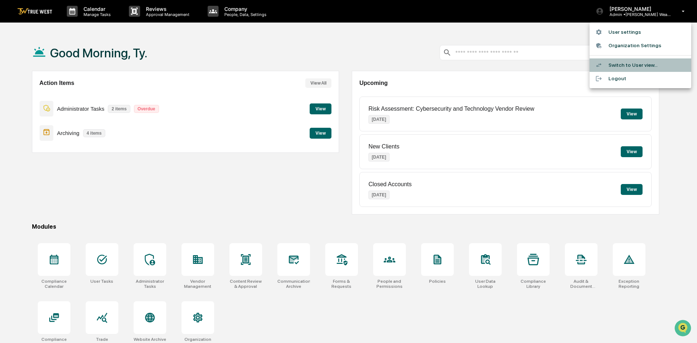
click at [635, 67] on li "Switch to User view..." at bounding box center [640, 64] width 102 height 13
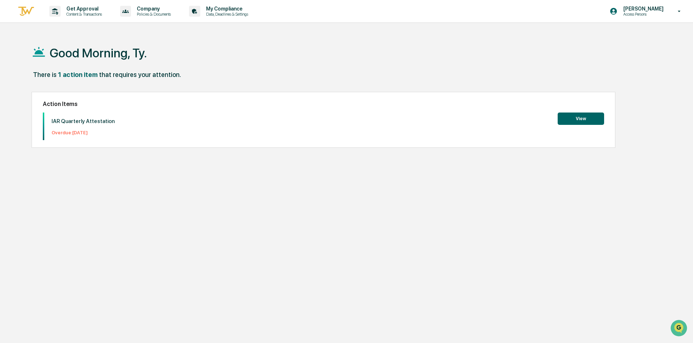
click at [568, 122] on button "View" at bounding box center [581, 118] width 46 height 12
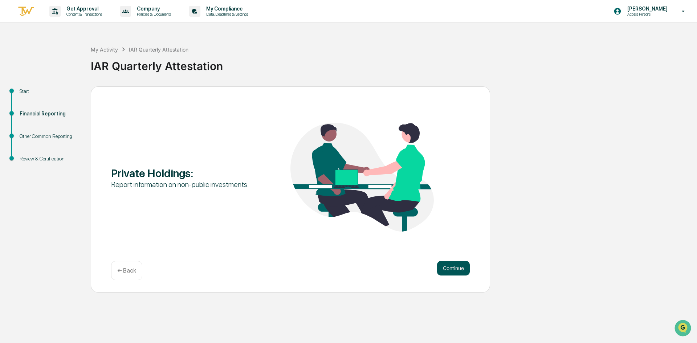
click at [462, 270] on button "Continue" at bounding box center [453, 268] width 33 height 15
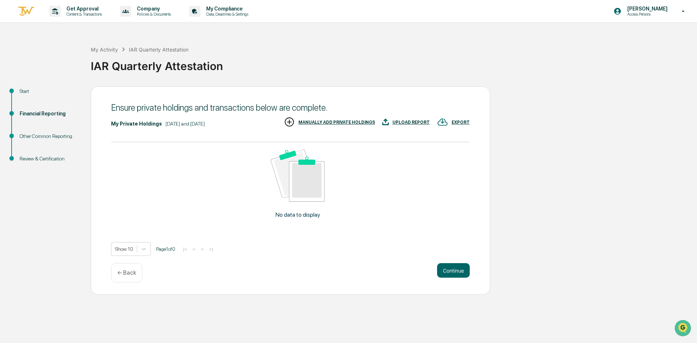
click at [295, 122] on img at bounding box center [289, 121] width 11 height 11
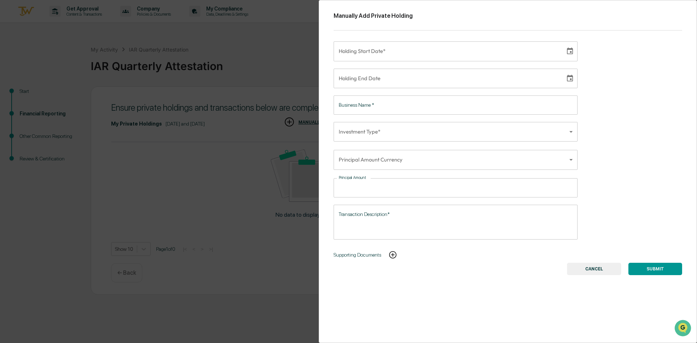
click at [588, 270] on button "CANCEL" at bounding box center [594, 269] width 54 height 12
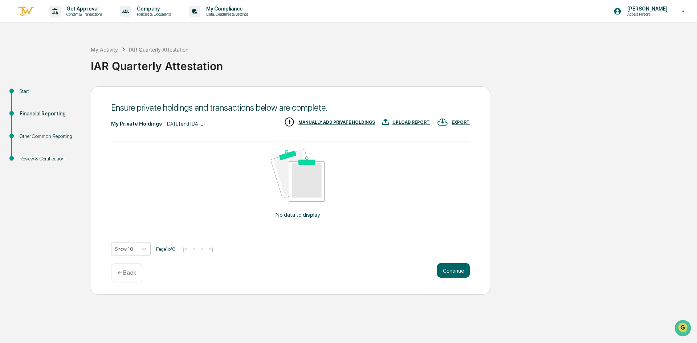
click at [130, 278] on div "← Back" at bounding box center [126, 272] width 31 height 19
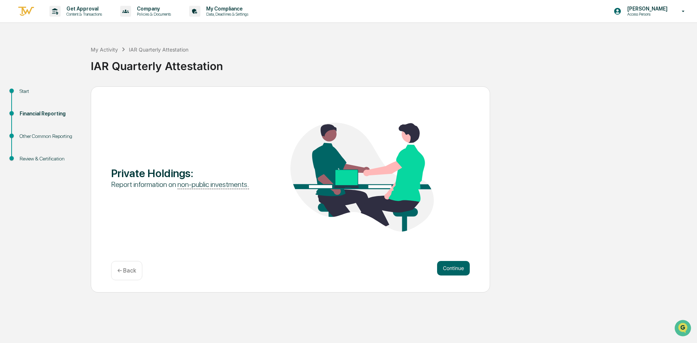
click at [130, 278] on div "← Back" at bounding box center [126, 270] width 31 height 19
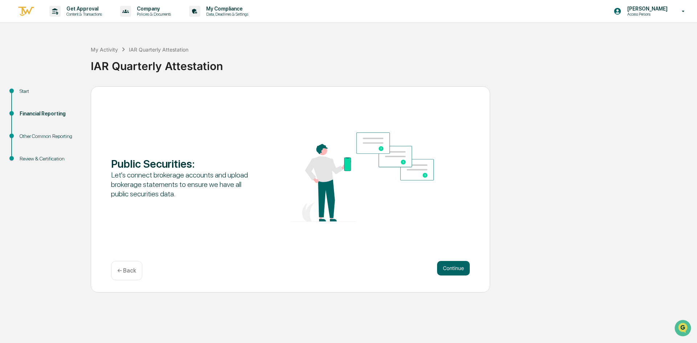
click at [130, 278] on div "← Back" at bounding box center [126, 270] width 31 height 19
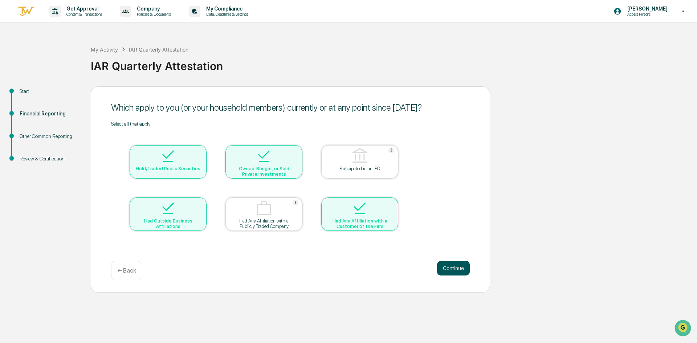
click at [450, 269] on button "Continue" at bounding box center [453, 268] width 33 height 15
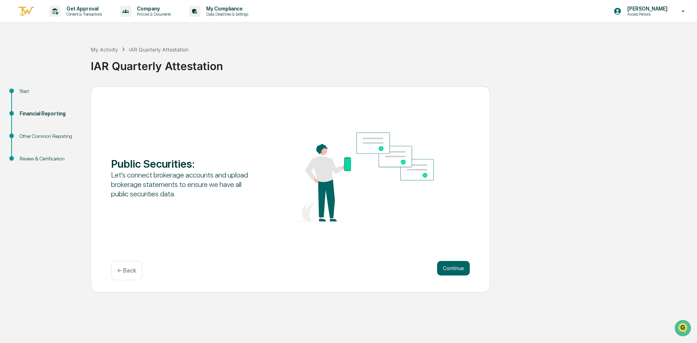
click at [450, 269] on button "Continue" at bounding box center [453, 268] width 33 height 15
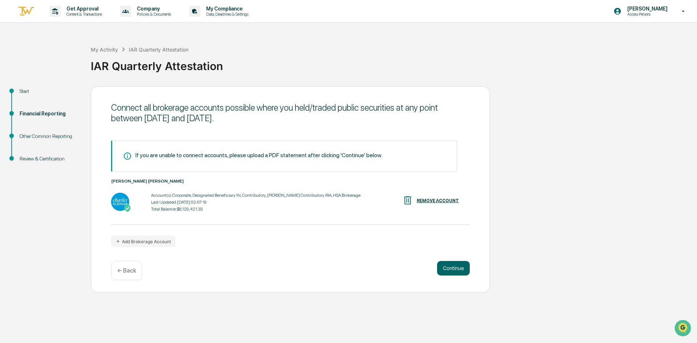
click at [450, 269] on button "Continue" at bounding box center [453, 268] width 33 height 15
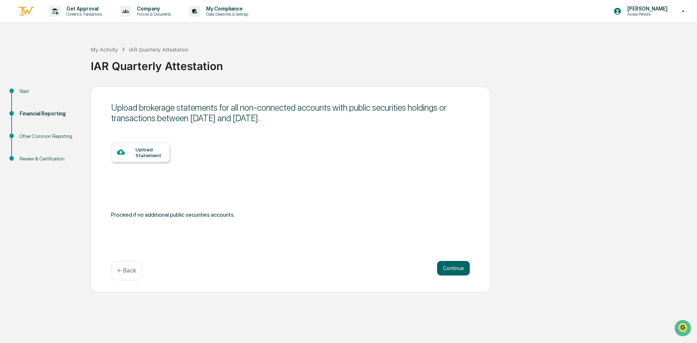
click at [450, 269] on button "Continue" at bounding box center [453, 268] width 33 height 15
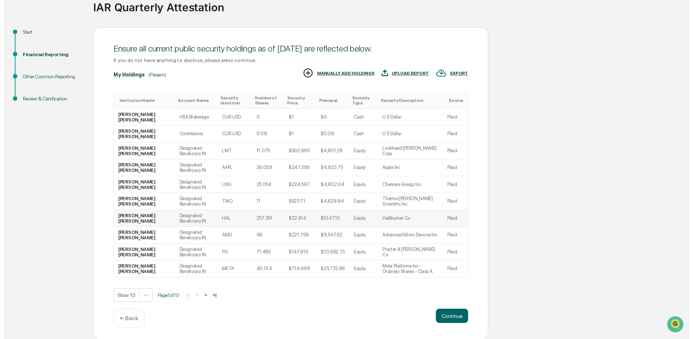
scroll to position [60, 0]
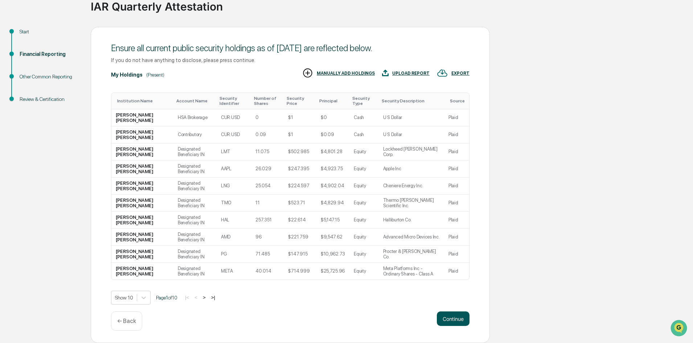
click at [456, 324] on button "Continue" at bounding box center [453, 318] width 33 height 15
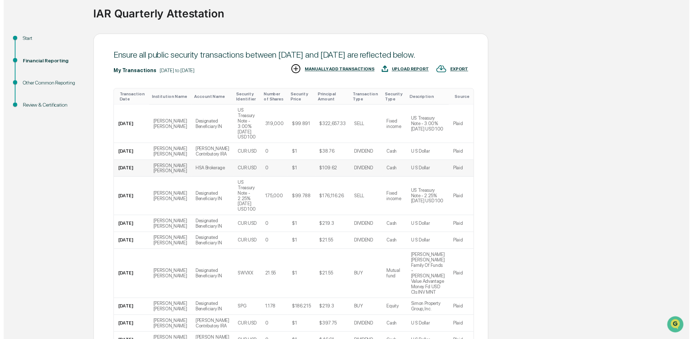
scroll to position [114, 0]
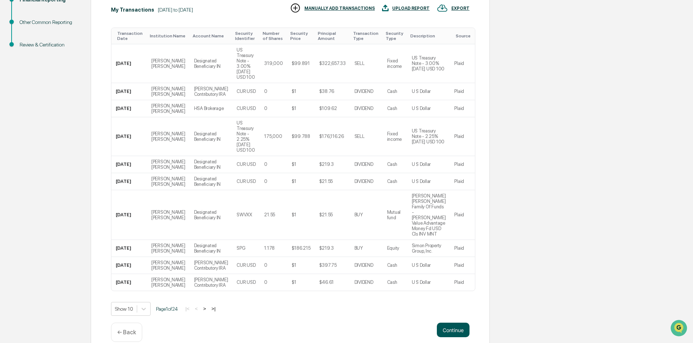
click at [452, 323] on button "Continue" at bounding box center [453, 330] width 33 height 15
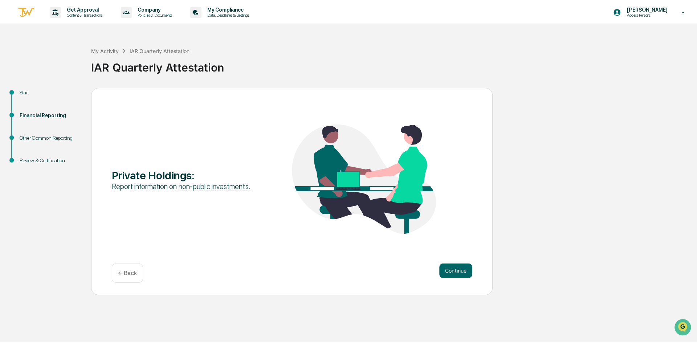
scroll to position [0, 0]
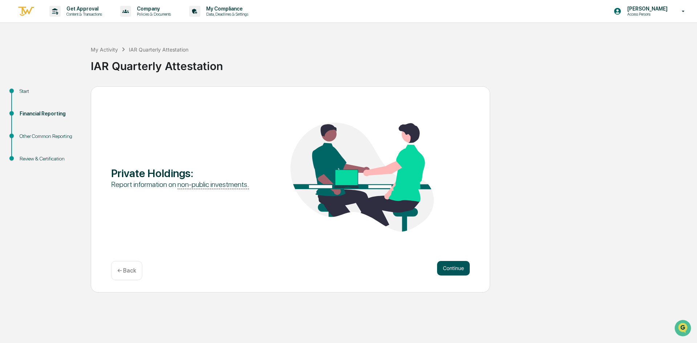
click at [463, 269] on button "Continue" at bounding box center [453, 268] width 33 height 15
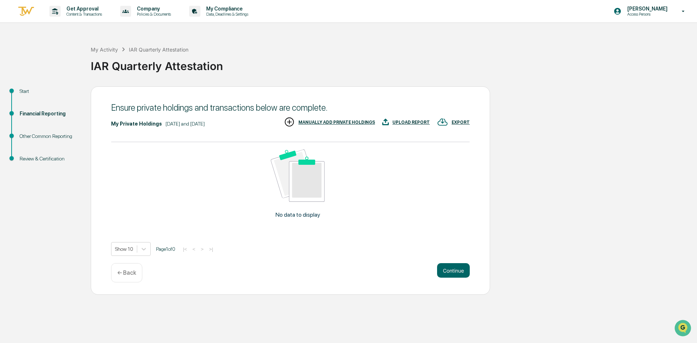
click at [345, 123] on div "MANUALLY ADD PRIVATE HOLDINGS" at bounding box center [336, 122] width 77 height 5
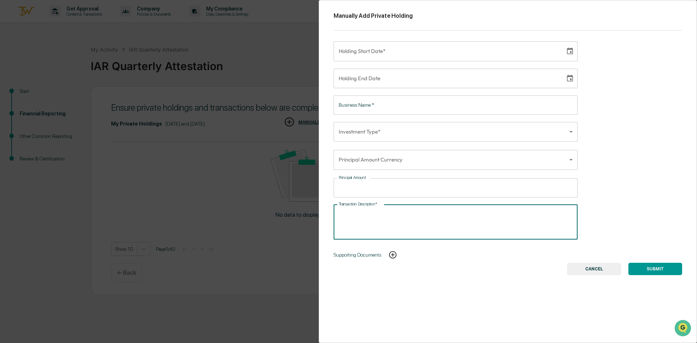
click at [391, 214] on textarea "Transaction Description*" at bounding box center [456, 221] width 234 height 23
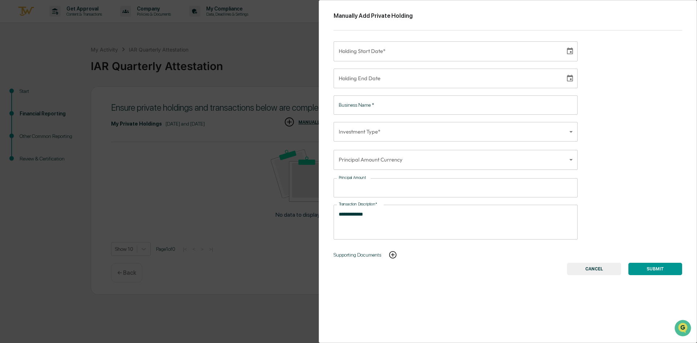
click at [394, 209] on div "**********" at bounding box center [455, 222] width 244 height 35
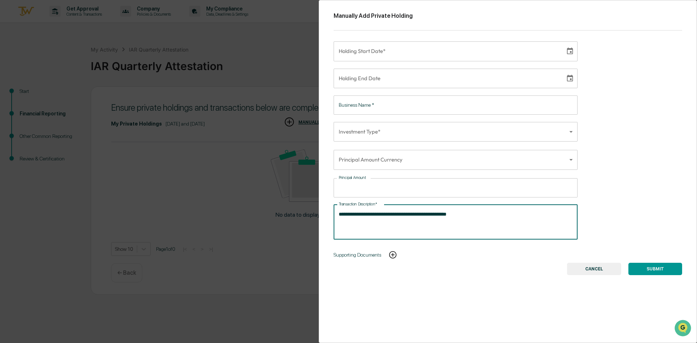
type textarea "**********"
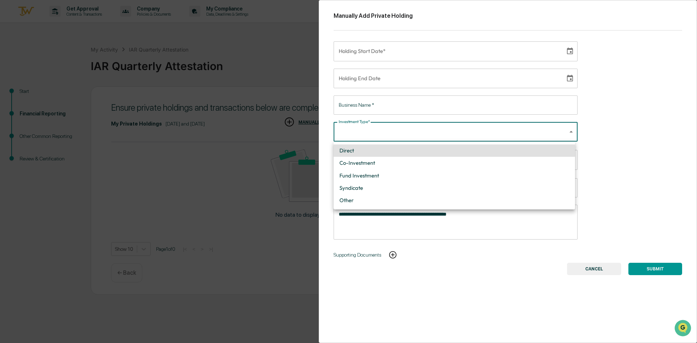
click at [389, 134] on body "**********" at bounding box center [348, 171] width 697 height 343
click at [386, 174] on li "Fund Investment" at bounding box center [453, 175] width 241 height 12
type input "**********"
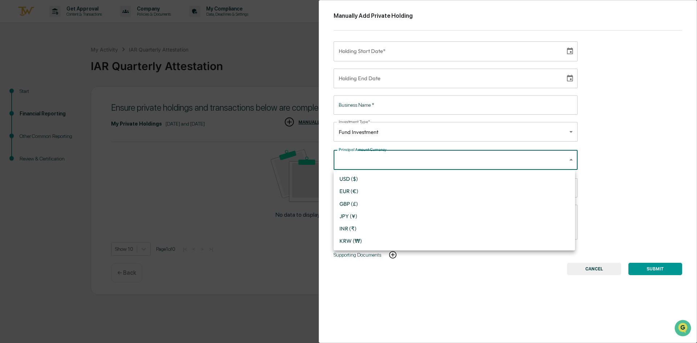
click at [399, 162] on body "**********" at bounding box center [348, 171] width 697 height 343
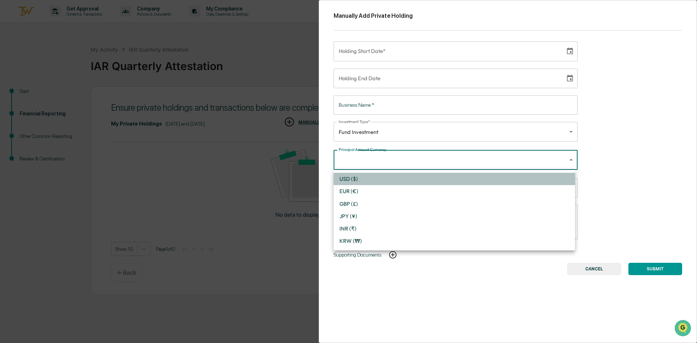
click at [398, 180] on li "USD ($)" at bounding box center [453, 179] width 241 height 12
type input "*"
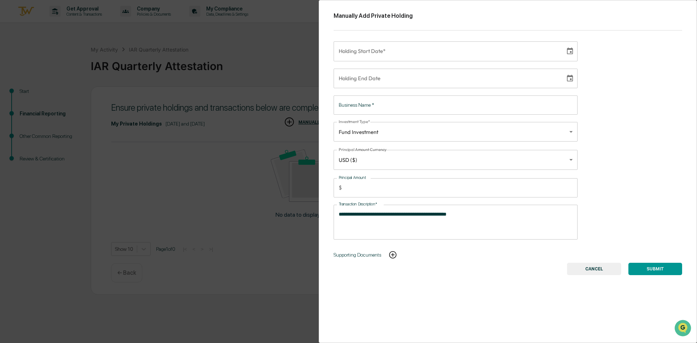
click at [478, 214] on textarea "**********" at bounding box center [454, 221] width 231 height 23
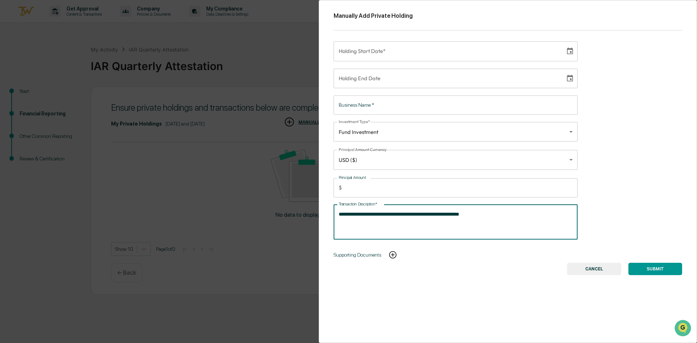
type textarea "**********"
click at [427, 192] on input "Principal Amount" at bounding box center [461, 187] width 233 height 19
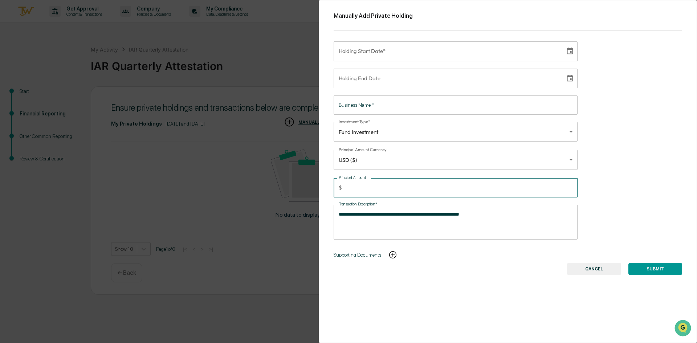
type input "******"
click at [427, 294] on div "**********" at bounding box center [508, 171] width 378 height 343
click at [353, 186] on input "******" at bounding box center [461, 187] width 233 height 19
click at [433, 303] on div "**********" at bounding box center [508, 171] width 378 height 343
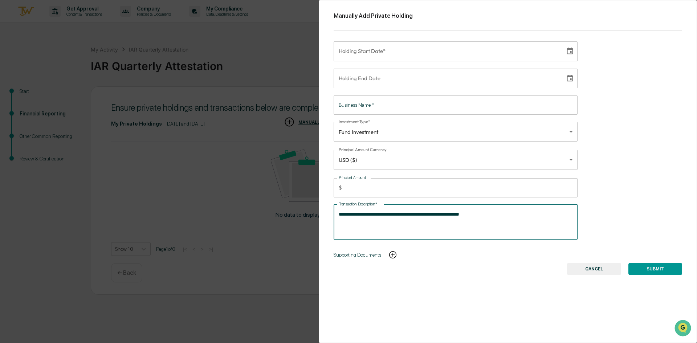
drag, startPoint x: 497, startPoint y: 214, endPoint x: 370, endPoint y: 214, distance: 127.7
click at [370, 214] on textarea "**********" at bounding box center [454, 221] width 231 height 23
click at [568, 50] on icon "Choose date" at bounding box center [570, 51] width 8 height 8
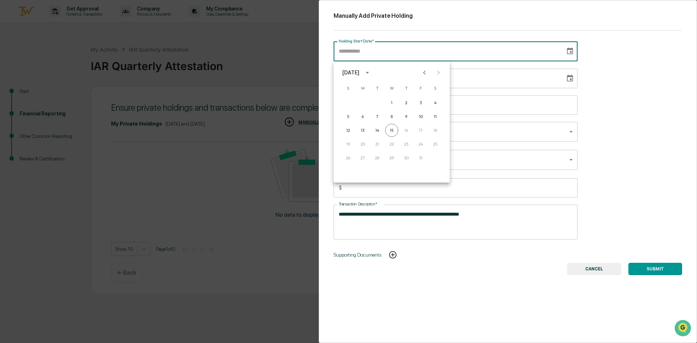
click at [428, 73] on icon "Previous month" at bounding box center [424, 73] width 8 height 8
click at [418, 100] on button "5" at bounding box center [420, 102] width 13 height 13
type input "**********"
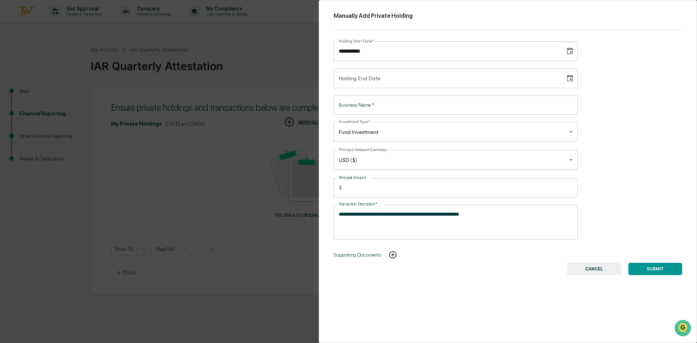
click at [385, 107] on input "Business Name   *" at bounding box center [455, 104] width 244 height 19
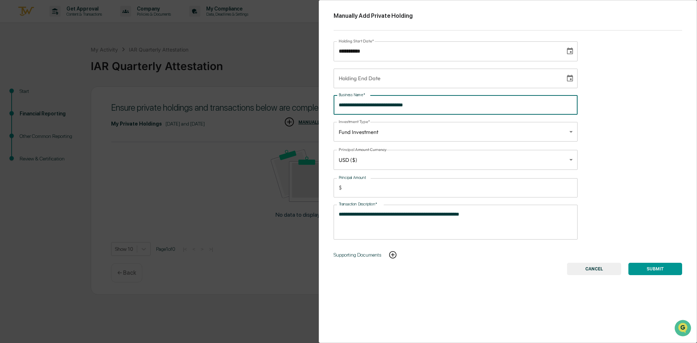
type input "**********"
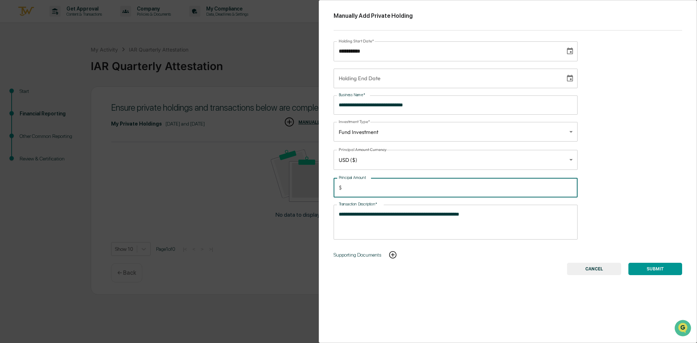
drag, startPoint x: 374, startPoint y: 185, endPoint x: 313, endPoint y: 185, distance: 60.6
click at [313, 185] on div "**********" at bounding box center [348, 171] width 697 height 343
type input "******"
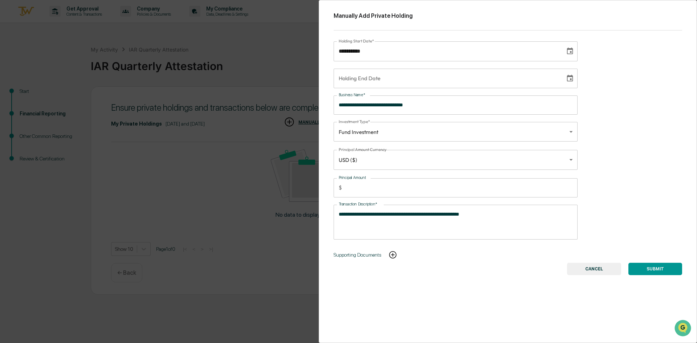
click at [508, 275] on div "**********" at bounding box center [508, 171] width 378 height 343
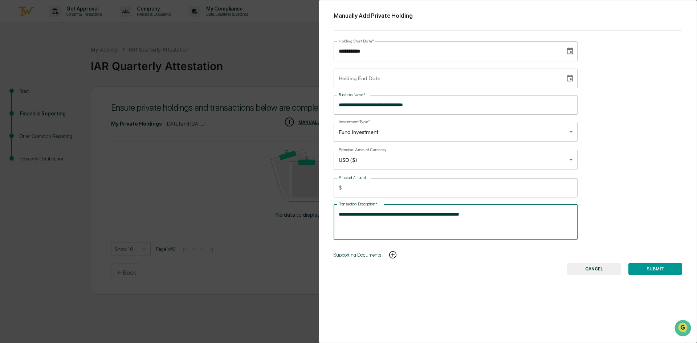
drag, startPoint x: 507, startPoint y: 216, endPoint x: 368, endPoint y: 219, distance: 139.0
click at [368, 219] on textarea "**********" at bounding box center [454, 221] width 231 height 23
type textarea "**********"
click at [471, 52] on input "**********" at bounding box center [446, 51] width 226 height 20
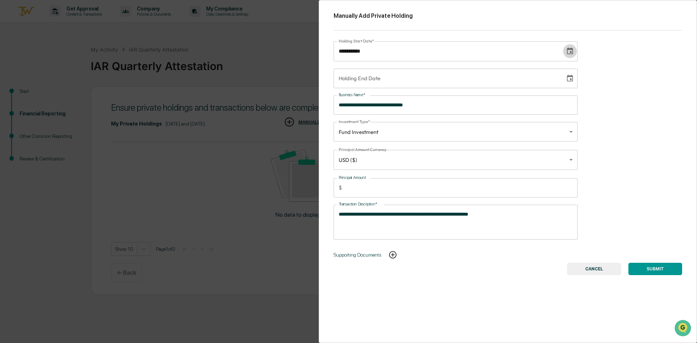
click at [566, 52] on icon "Choose date, selected date is Sep 5, 2025" at bounding box center [570, 51] width 8 height 8
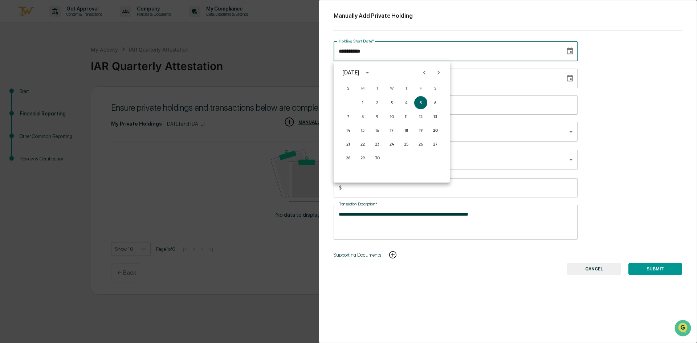
click at [371, 74] on icon "calendar view is open, switch to year view" at bounding box center [367, 73] width 8 height 8
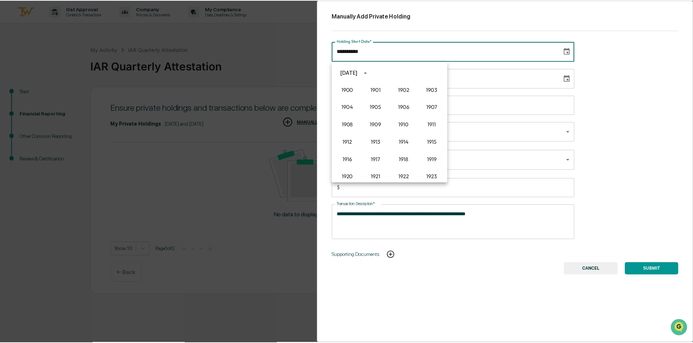
scroll to position [498, 0]
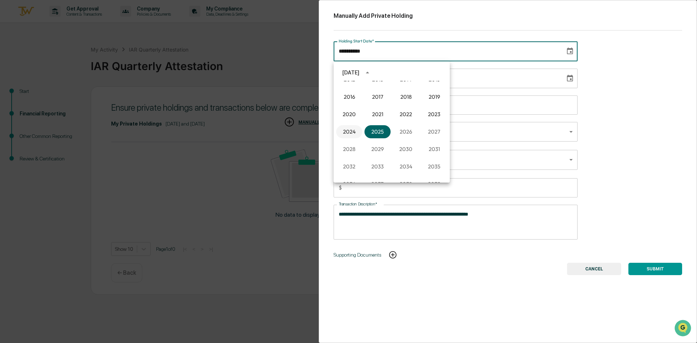
click at [348, 132] on button "2024" at bounding box center [349, 131] width 26 height 13
type input "**********"
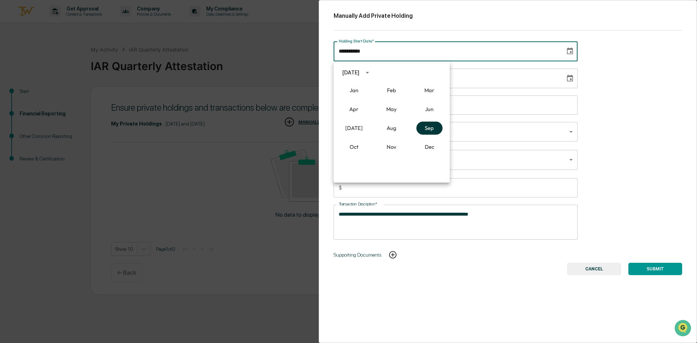
click at [427, 127] on button "Sep" at bounding box center [429, 128] width 26 height 13
click at [405, 103] on button "5" at bounding box center [405, 102] width 13 height 13
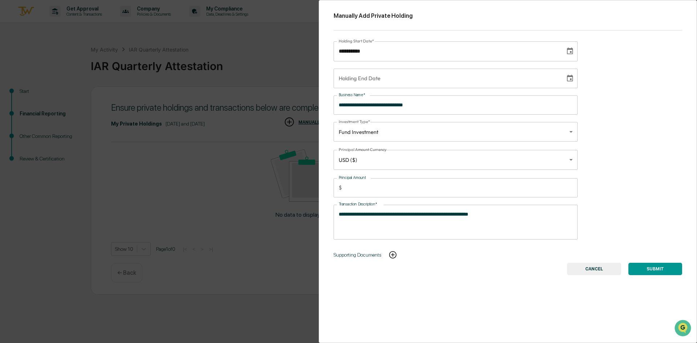
click at [501, 216] on textarea "**********" at bounding box center [454, 221] width 231 height 23
click at [420, 214] on textarea "**********" at bounding box center [454, 221] width 231 height 23
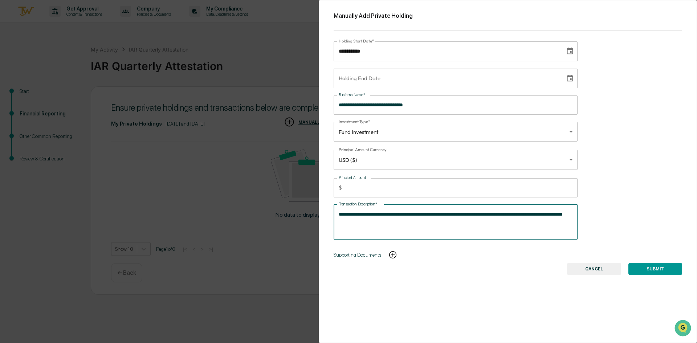
click at [397, 224] on textarea "**********" at bounding box center [454, 221] width 231 height 23
type textarea "**********"
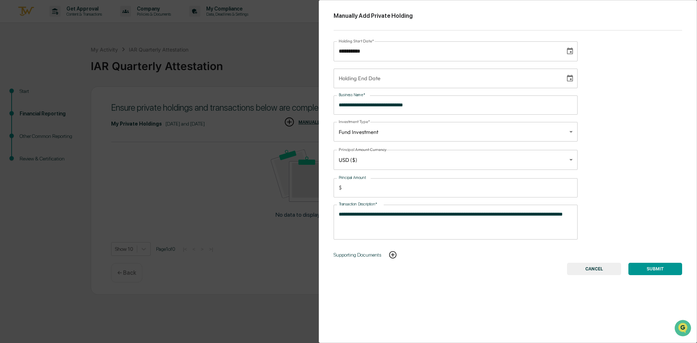
click at [567, 50] on icon "Choose date, selected date is Sep 5, 2024" at bounding box center [570, 51] width 8 height 8
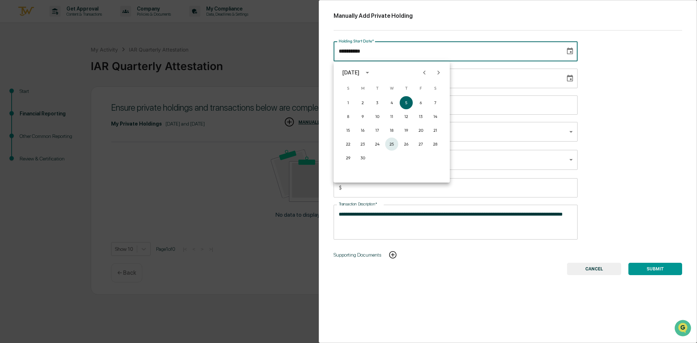
drag, startPoint x: 393, startPoint y: 145, endPoint x: 395, endPoint y: 154, distance: 9.2
click at [394, 145] on button "25" at bounding box center [391, 144] width 13 height 13
type input "**********"
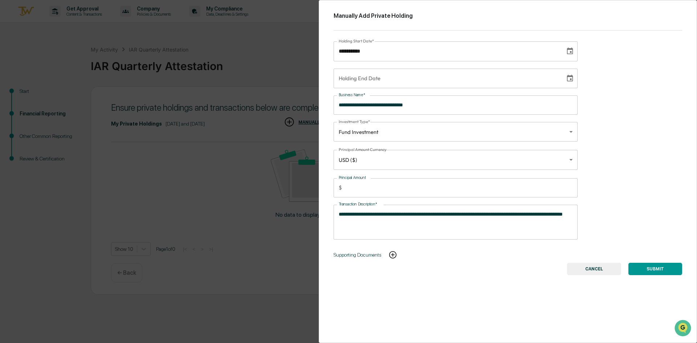
click at [468, 287] on div "**********" at bounding box center [508, 171] width 378 height 343
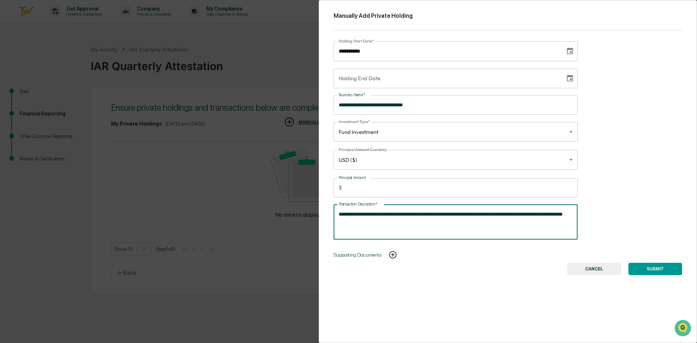
click at [410, 220] on textarea "**********" at bounding box center [454, 221] width 231 height 23
type textarea "**********"
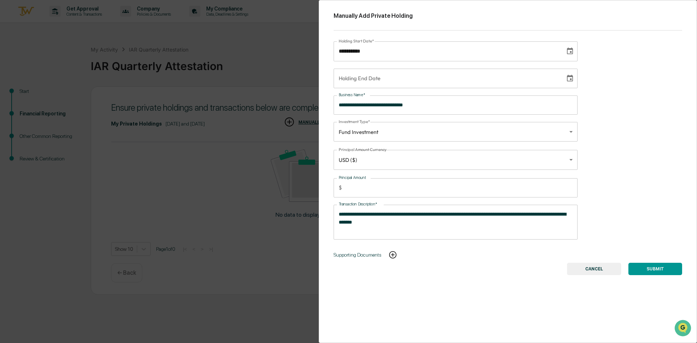
click at [652, 268] on button "SUBMIT" at bounding box center [655, 269] width 54 height 12
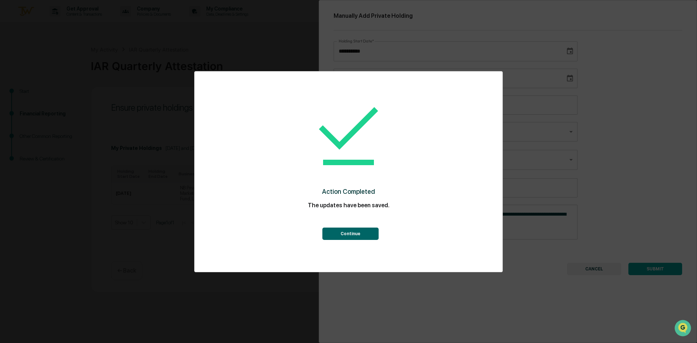
click at [365, 231] on button "Continue" at bounding box center [350, 234] width 56 height 12
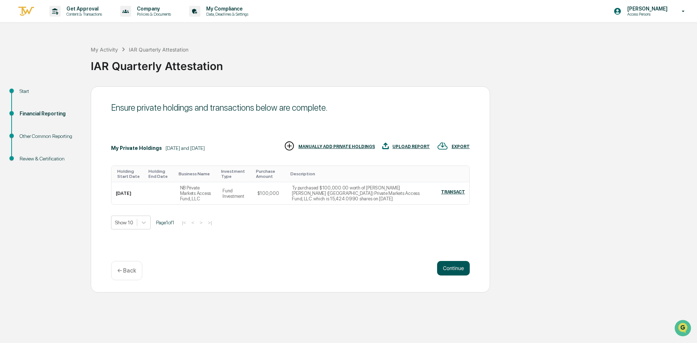
click at [450, 271] on button "Continue" at bounding box center [453, 268] width 33 height 15
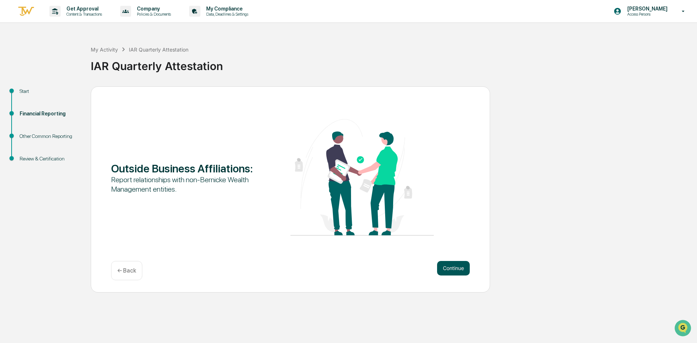
click at [442, 272] on button "Continue" at bounding box center [453, 268] width 33 height 15
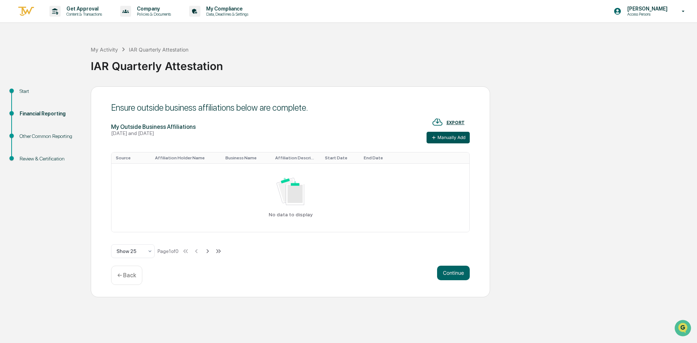
click at [456, 142] on button "Manually Add" at bounding box center [447, 138] width 43 height 12
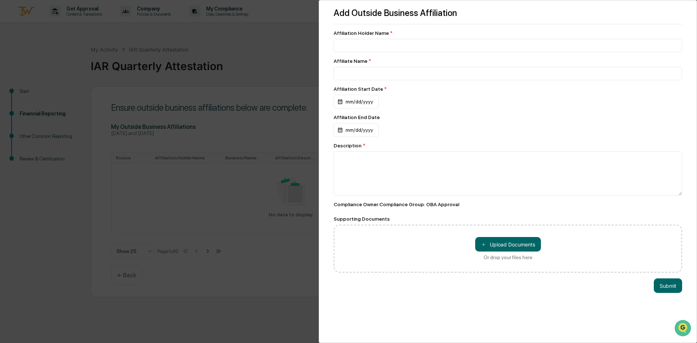
click at [293, 286] on div "Add Outside Business Affiliation Affiliation Holder Name * Affiliate Name * Aff…" at bounding box center [348, 171] width 697 height 343
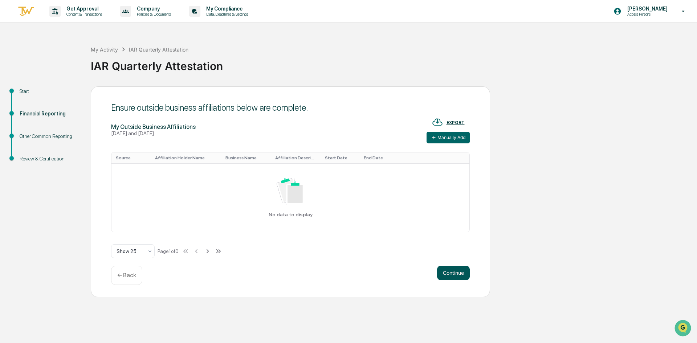
click at [456, 276] on button "Continue" at bounding box center [453, 273] width 33 height 15
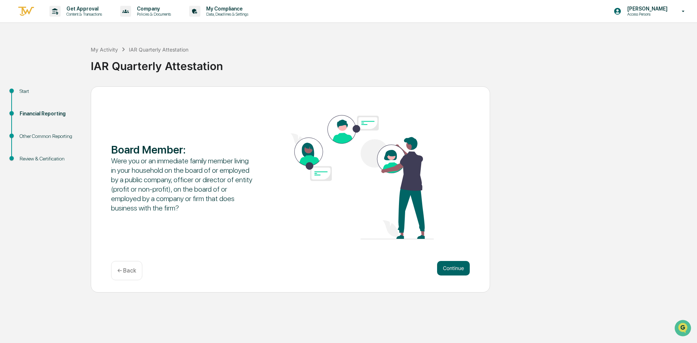
click at [456, 276] on div "Continue ← Back" at bounding box center [290, 270] width 358 height 19
click at [455, 270] on button "Continue" at bounding box center [453, 268] width 33 height 15
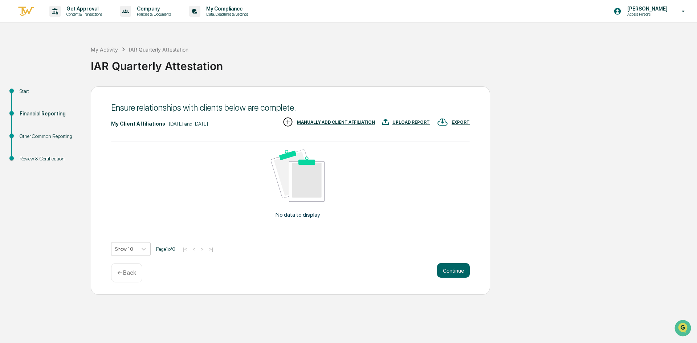
click at [293, 122] on img at bounding box center [287, 121] width 11 height 11
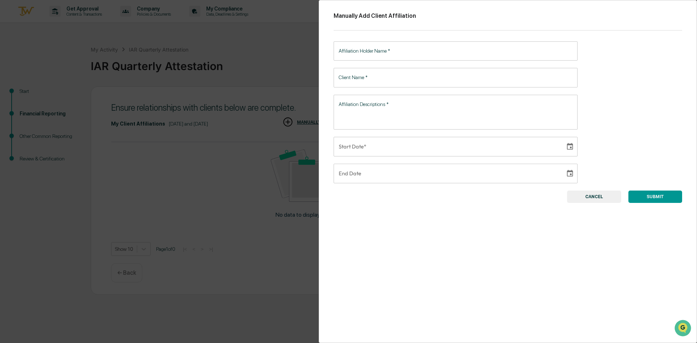
click at [582, 200] on button "CANCEL" at bounding box center [594, 196] width 54 height 12
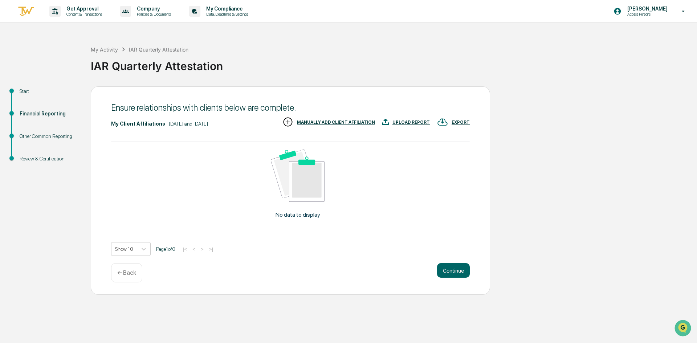
click at [309, 121] on div "MANUALLY ADD CLIENT AFFILIATION" at bounding box center [336, 122] width 78 height 5
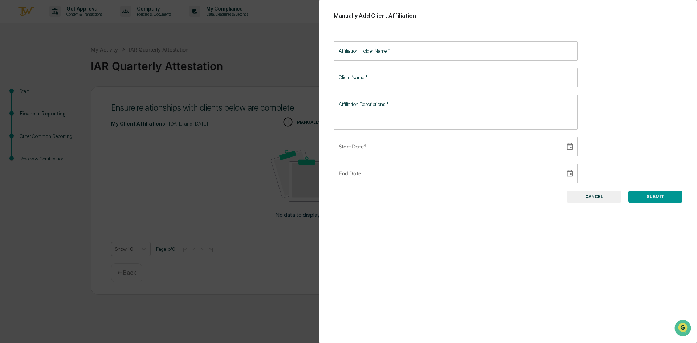
click at [588, 201] on button "CANCEL" at bounding box center [594, 196] width 54 height 12
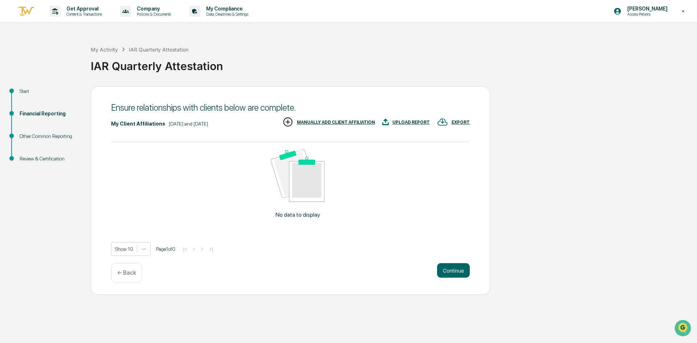
click at [129, 273] on p "← Back" at bounding box center [126, 272] width 19 height 7
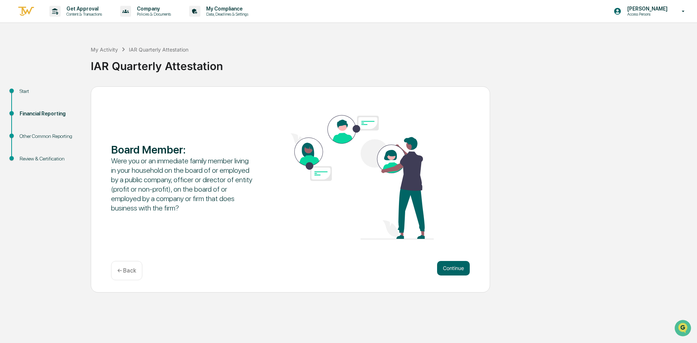
click at [129, 273] on p "← Back" at bounding box center [126, 270] width 19 height 7
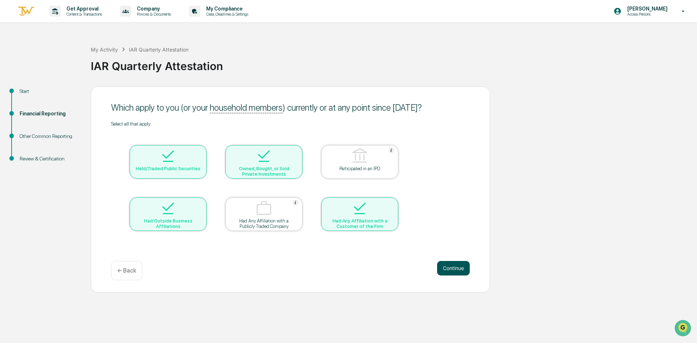
click at [449, 266] on button "Continue" at bounding box center [453, 268] width 33 height 15
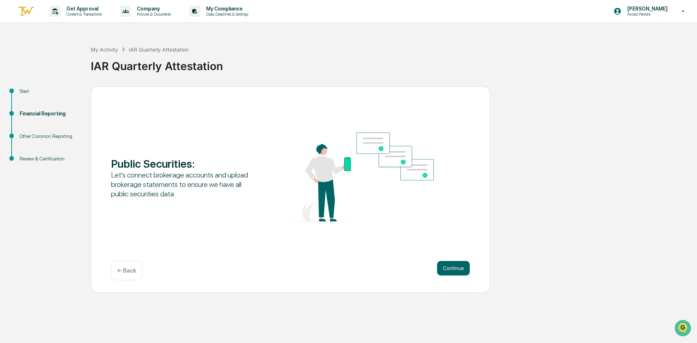
click at [449, 266] on button "Continue" at bounding box center [453, 268] width 33 height 15
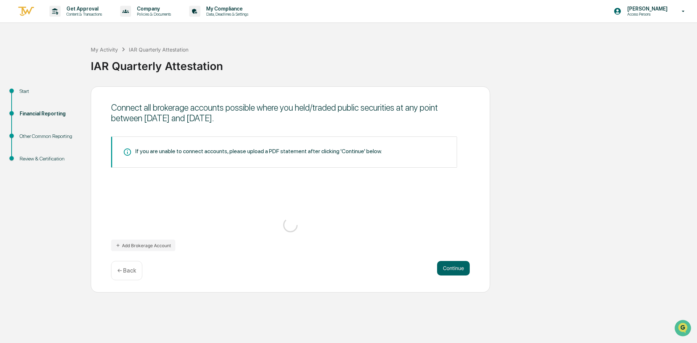
click at [449, 266] on button "Continue" at bounding box center [453, 268] width 33 height 15
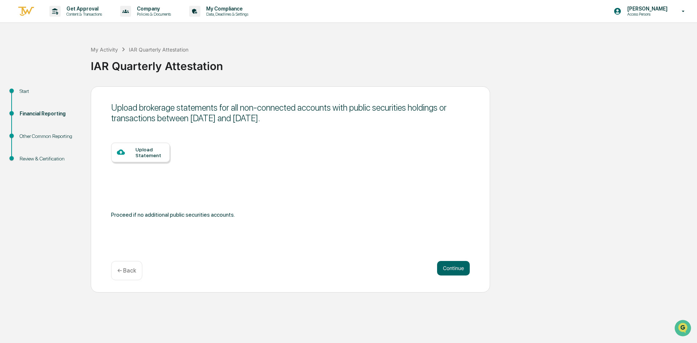
click at [449, 266] on button "Continue" at bounding box center [453, 268] width 33 height 15
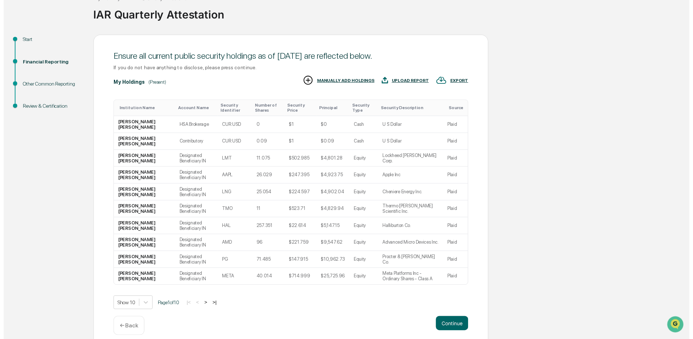
scroll to position [60, 0]
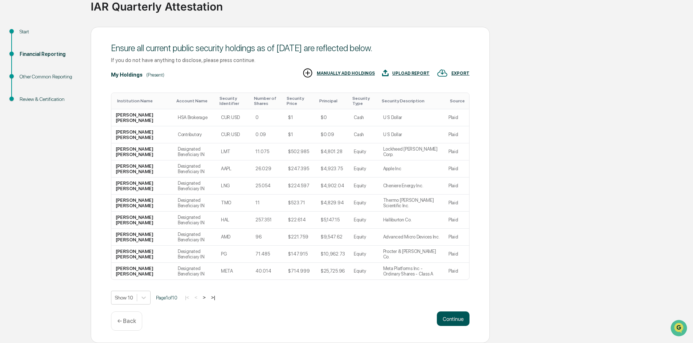
click at [448, 318] on button "Continue" at bounding box center [453, 318] width 33 height 15
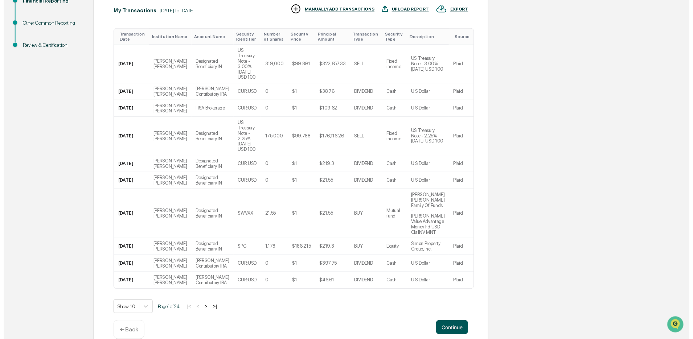
scroll to position [114, 0]
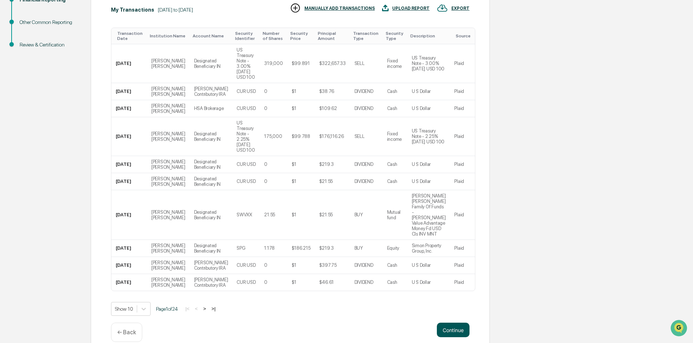
click at [452, 323] on button "Continue" at bounding box center [453, 330] width 33 height 15
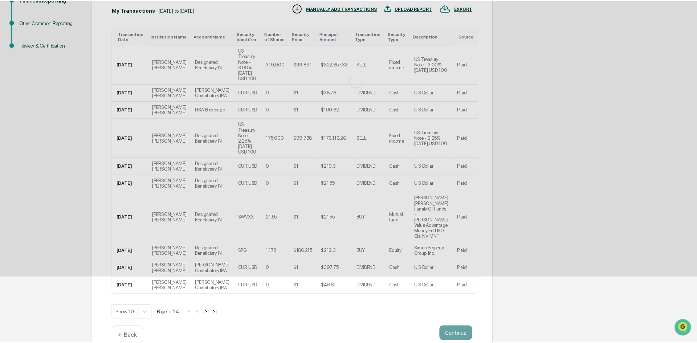
scroll to position [0, 0]
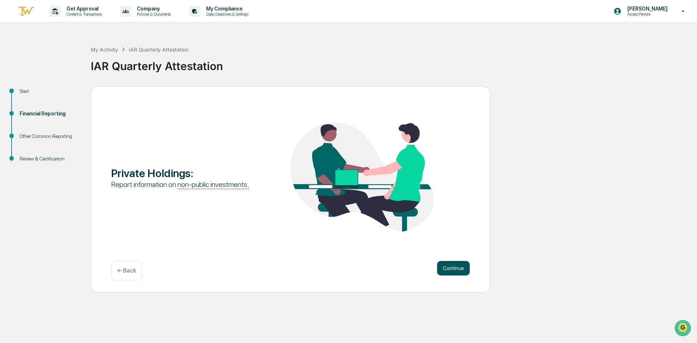
click at [464, 267] on button "Continue" at bounding box center [453, 268] width 33 height 15
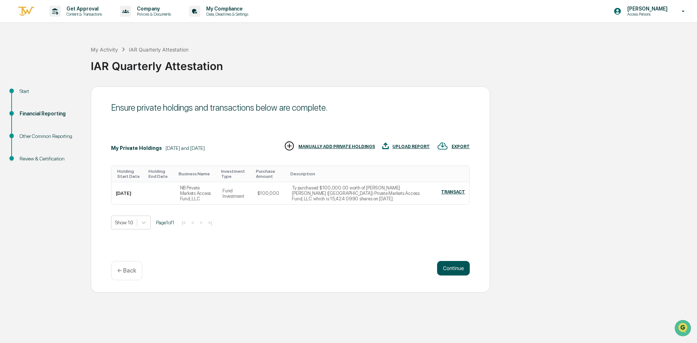
click at [464, 267] on button "Continue" at bounding box center [453, 268] width 33 height 15
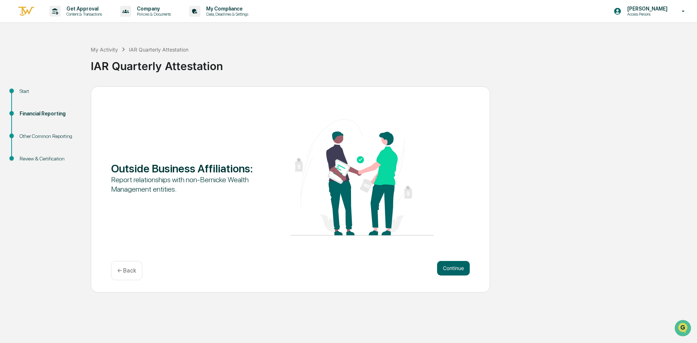
click at [23, 93] on div "Start" at bounding box center [50, 91] width 60 height 8
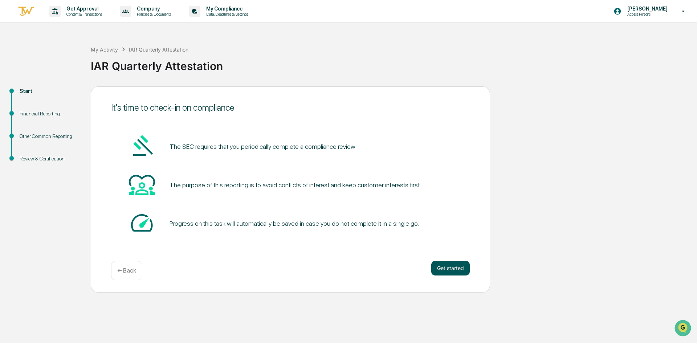
click at [452, 270] on button "Get started" at bounding box center [450, 268] width 38 height 15
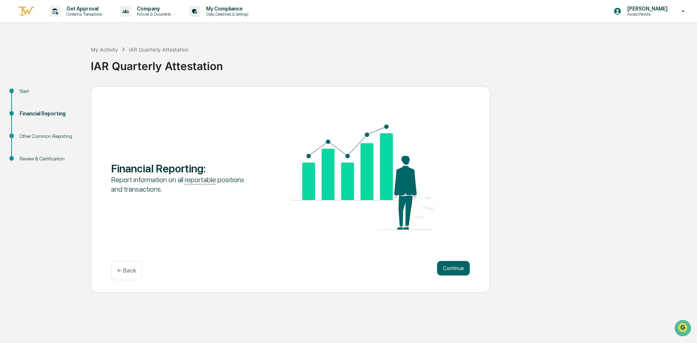
click at [452, 270] on button "Continue" at bounding box center [453, 268] width 33 height 15
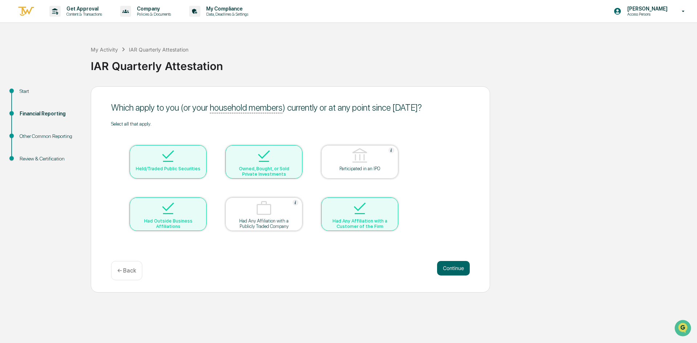
click at [172, 206] on img at bounding box center [167, 208] width 17 height 17
